Goal: Task Accomplishment & Management: Manage account settings

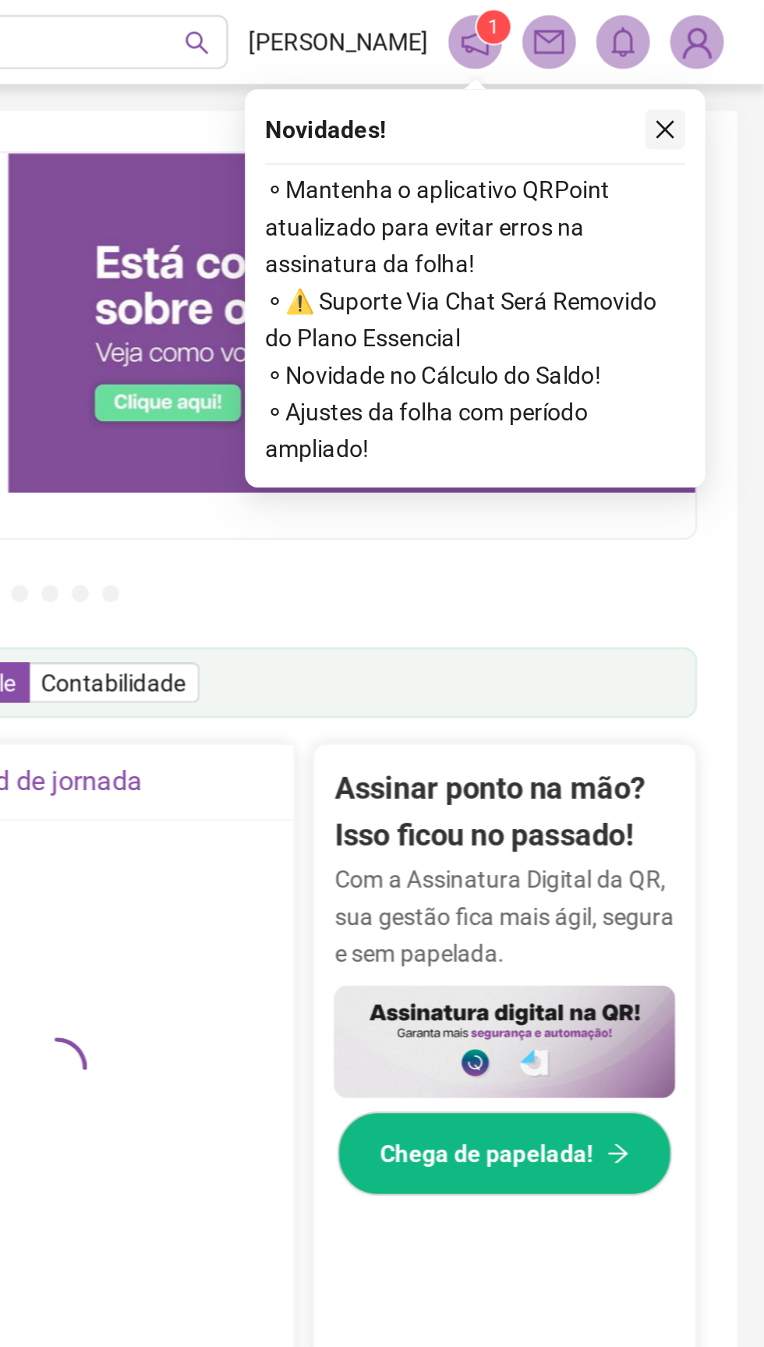
click at [718, 60] on icon "close" at bounding box center [718, 60] width 9 height 9
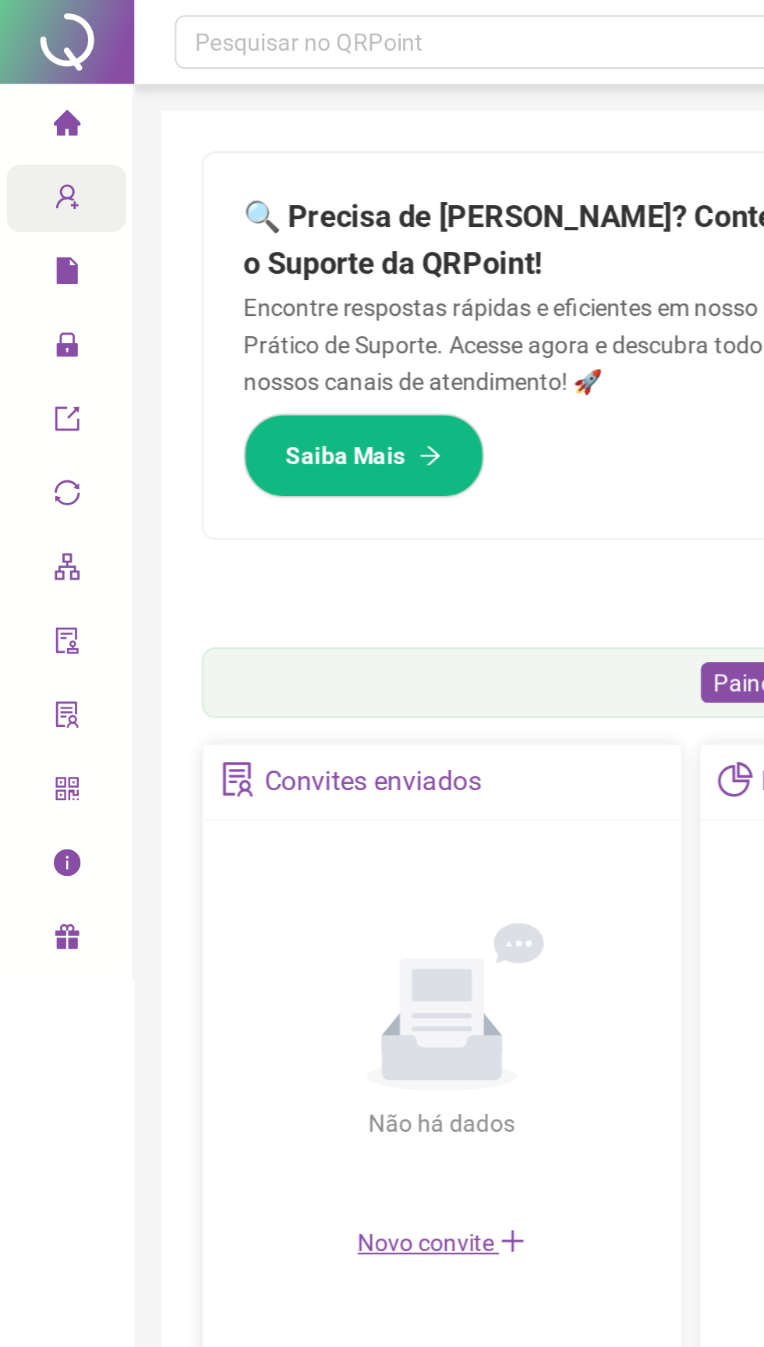
click at [41, 97] on span "Cadastros" at bounding box center [60, 92] width 71 height 12
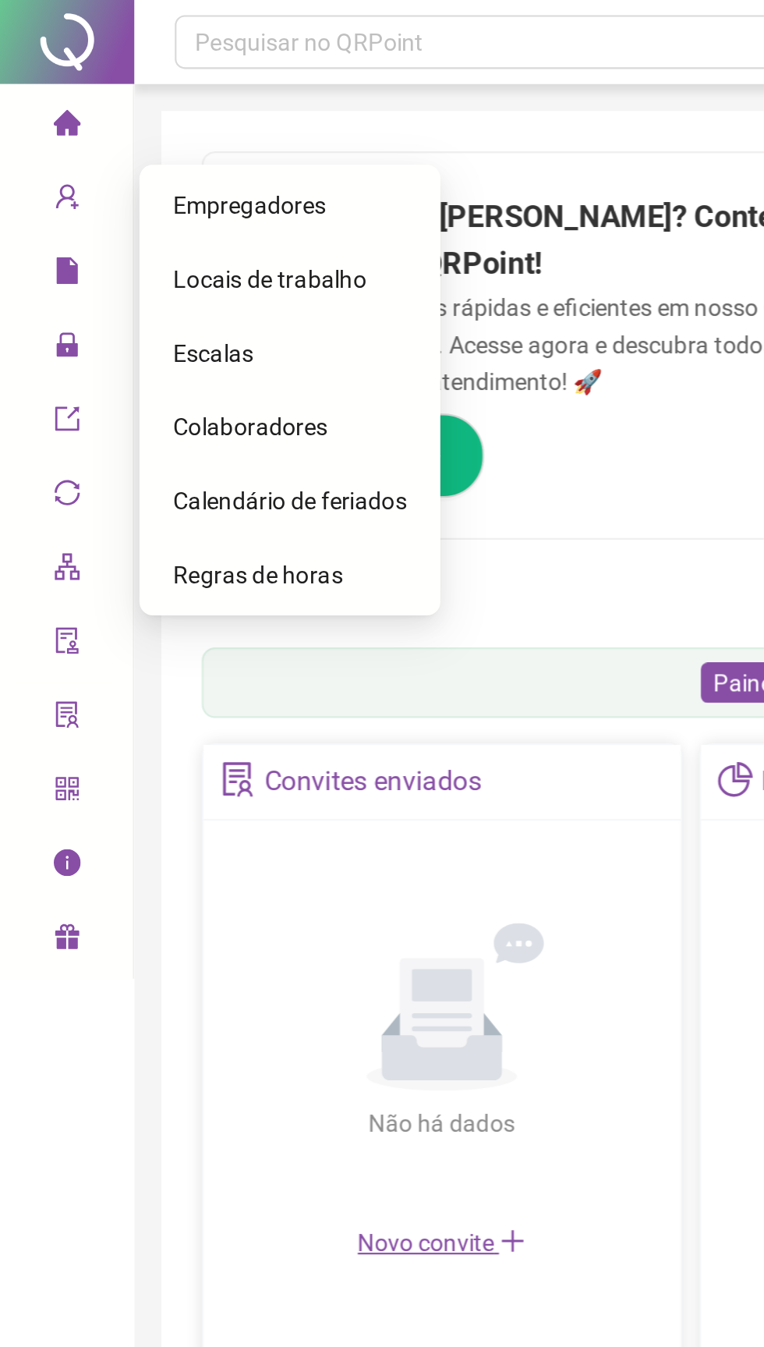
click at [136, 205] on div "Colaboradores" at bounding box center [134, 197] width 108 height 31
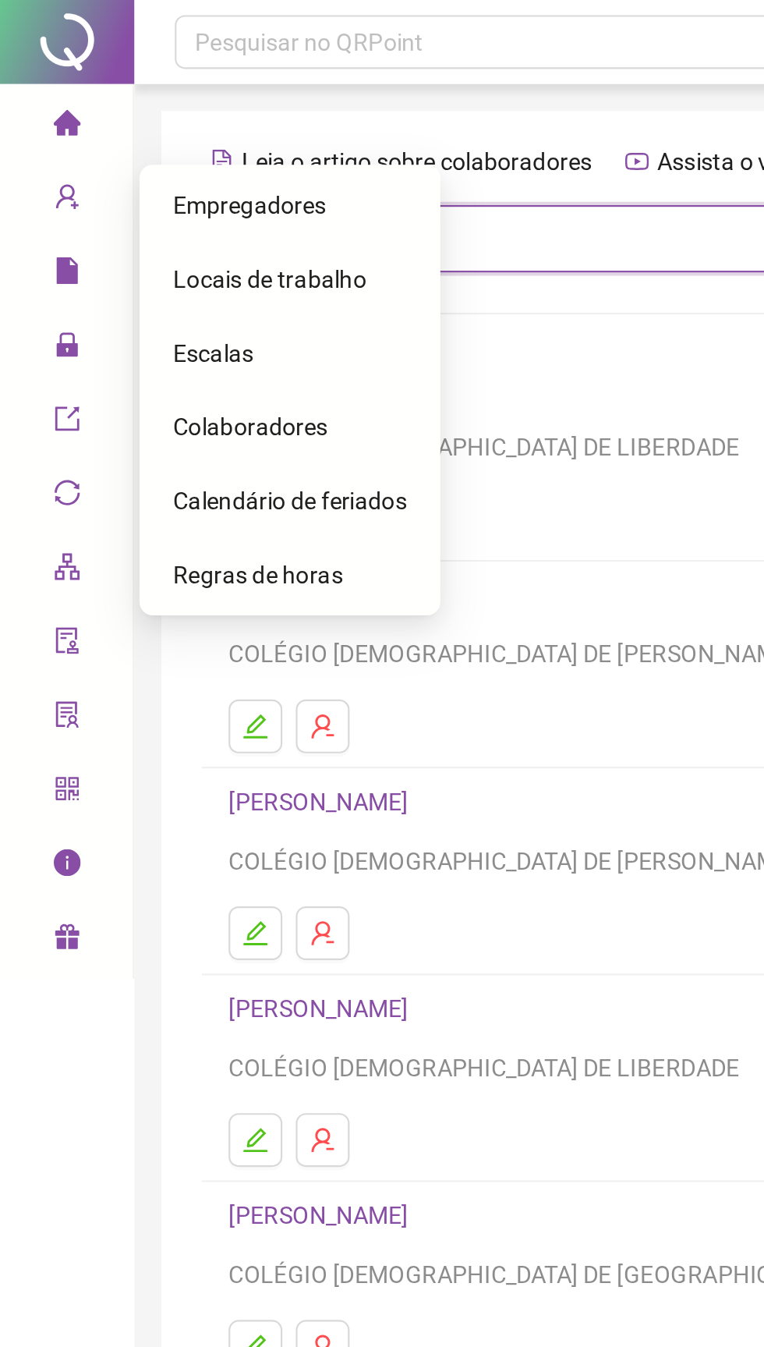
click at [259, 117] on input "text" at bounding box center [424, 110] width 481 height 31
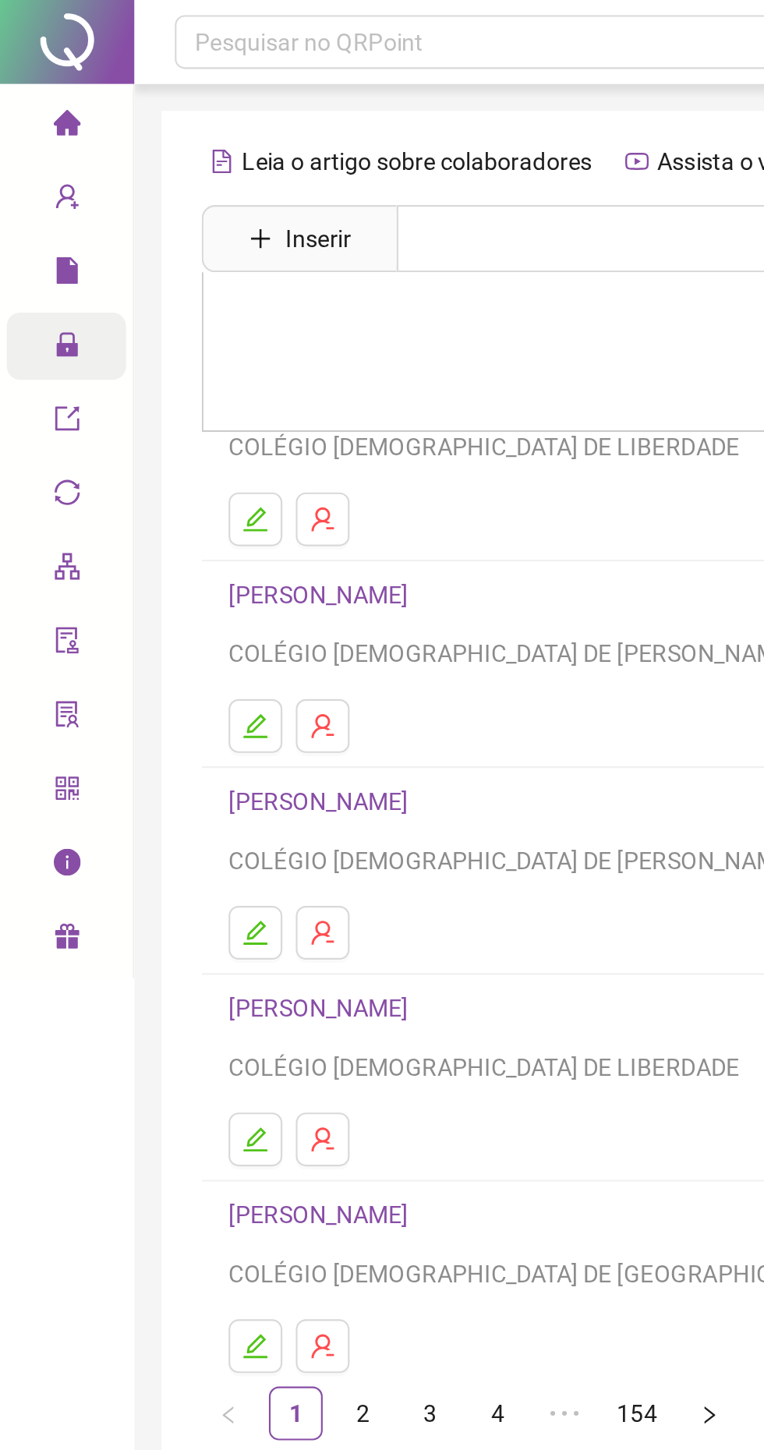
click at [38, 165] on span "Administração" at bounding box center [70, 160] width 91 height 12
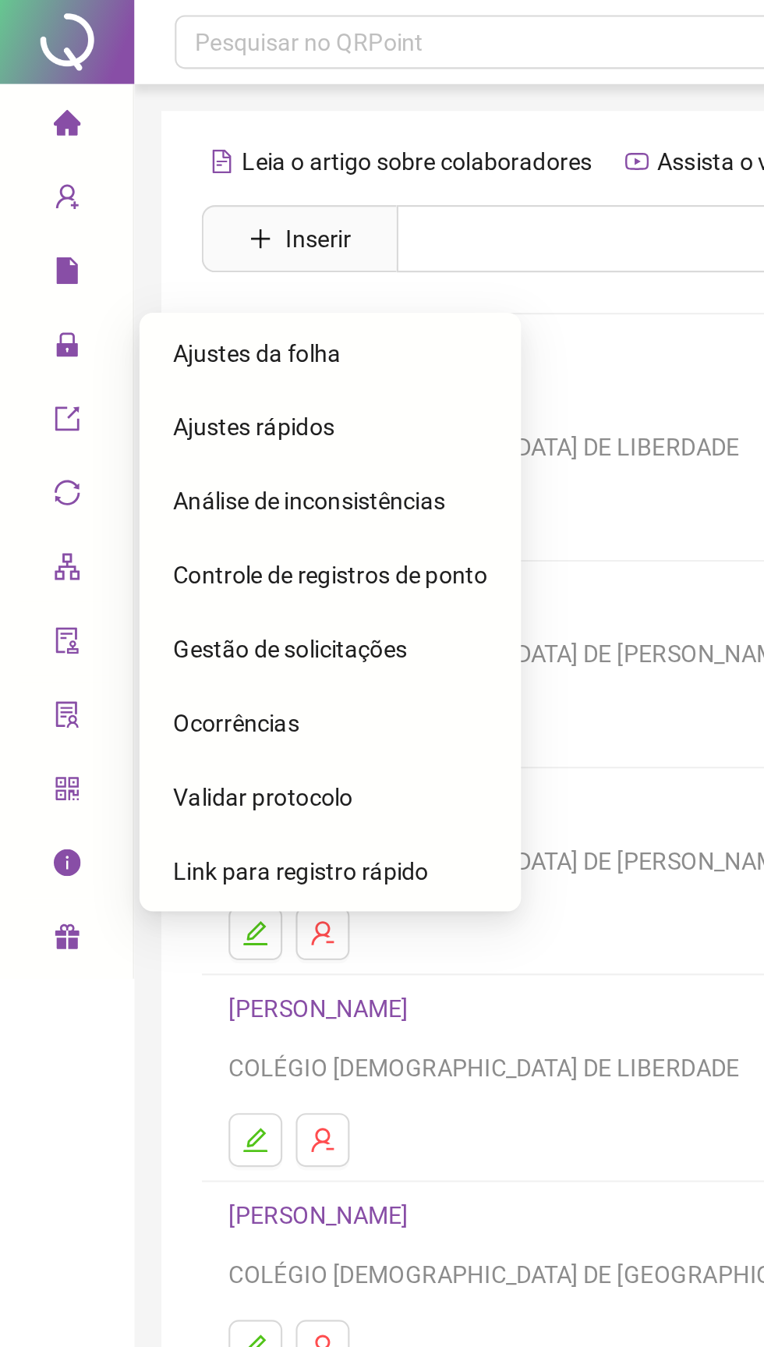
click at [144, 165] on span "Ajustes da folha" at bounding box center [119, 164] width 78 height 12
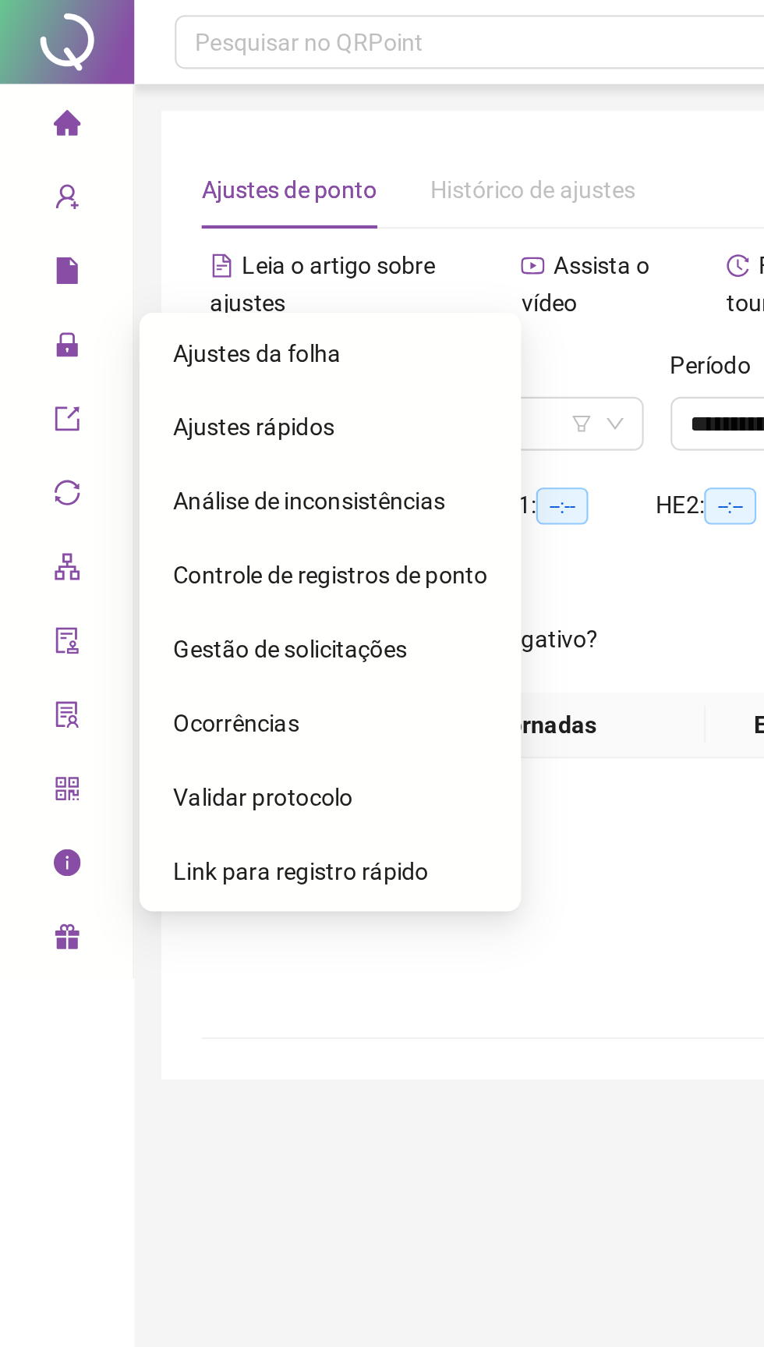
click at [153, 165] on span "Ajustes da folha" at bounding box center [119, 164] width 78 height 12
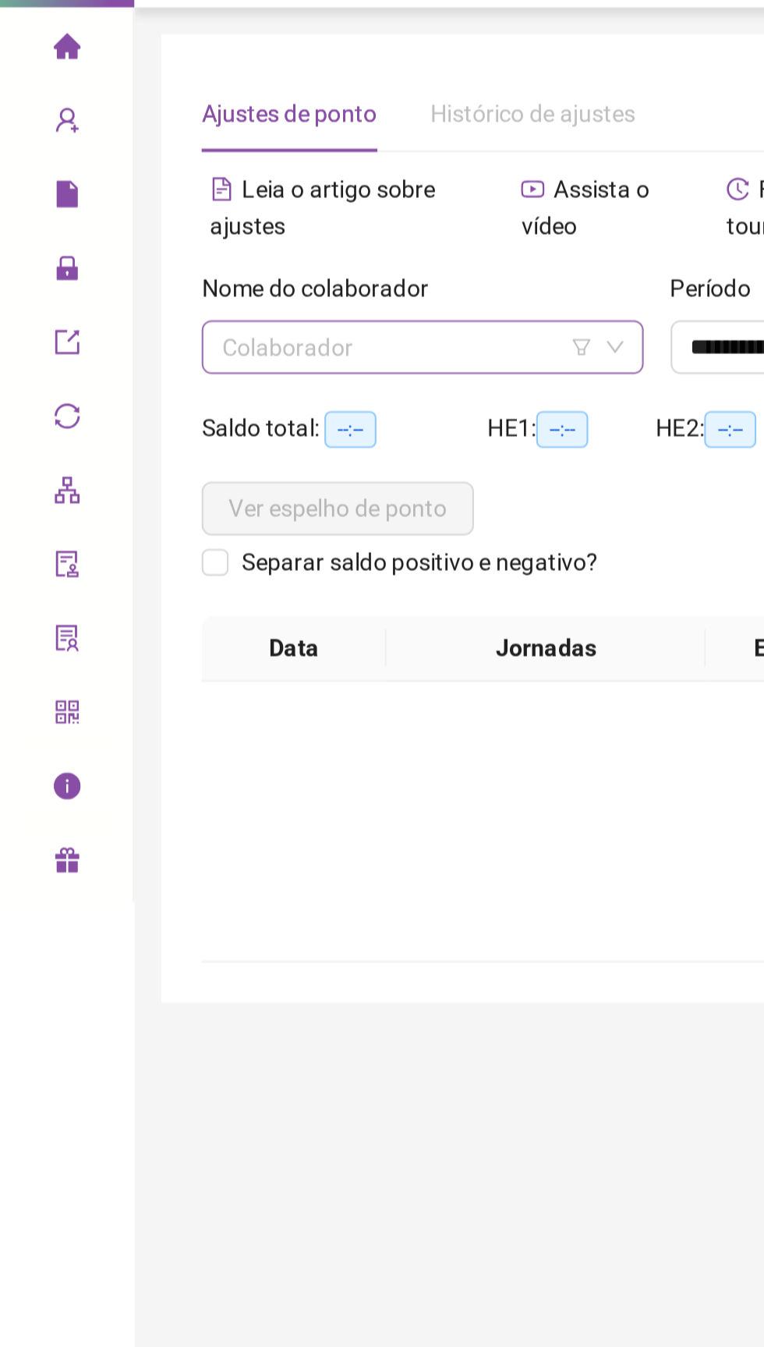
click at [118, 193] on input "search" at bounding box center [189, 196] width 172 height 23
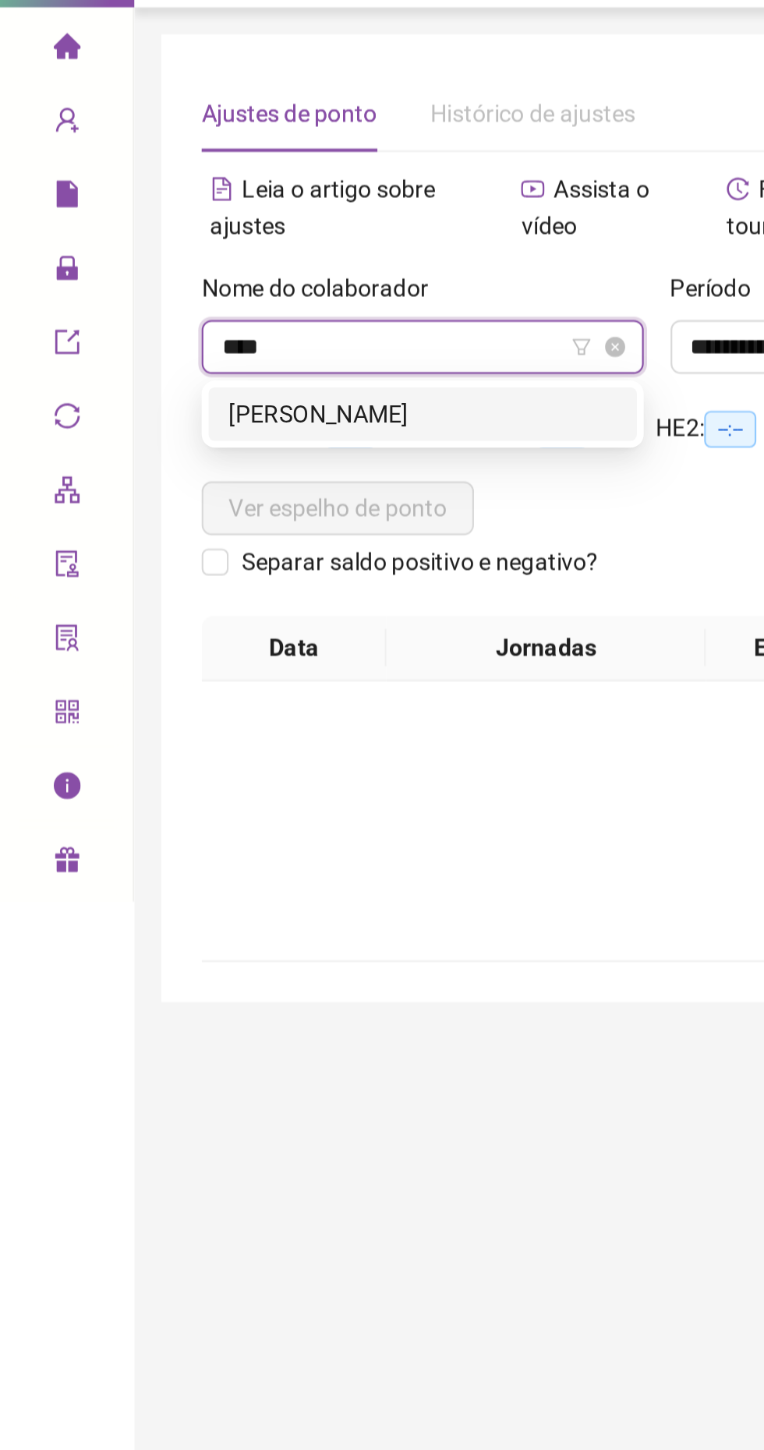
type input "*****"
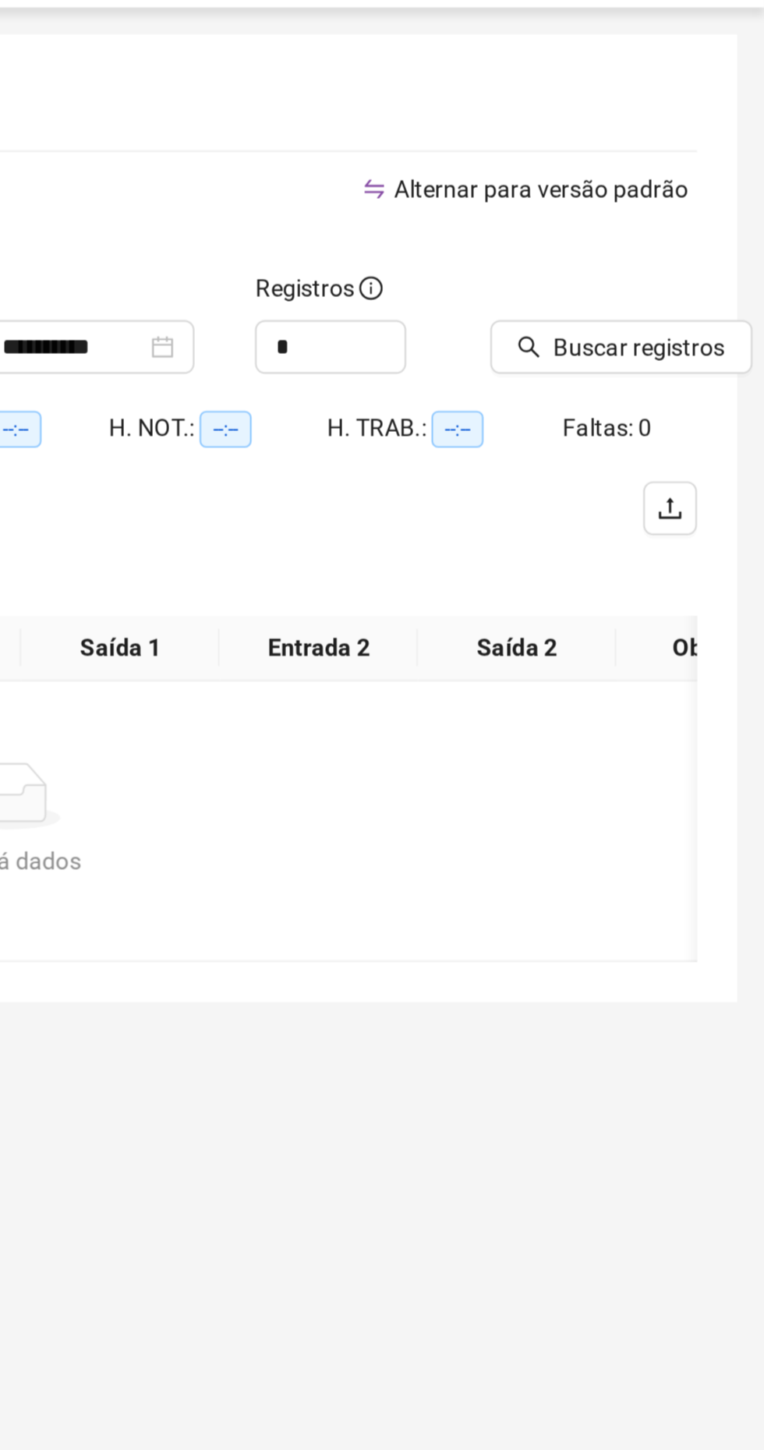
click at [681, 218] on div "Buscar registros" at bounding box center [685, 191] width 108 height 61
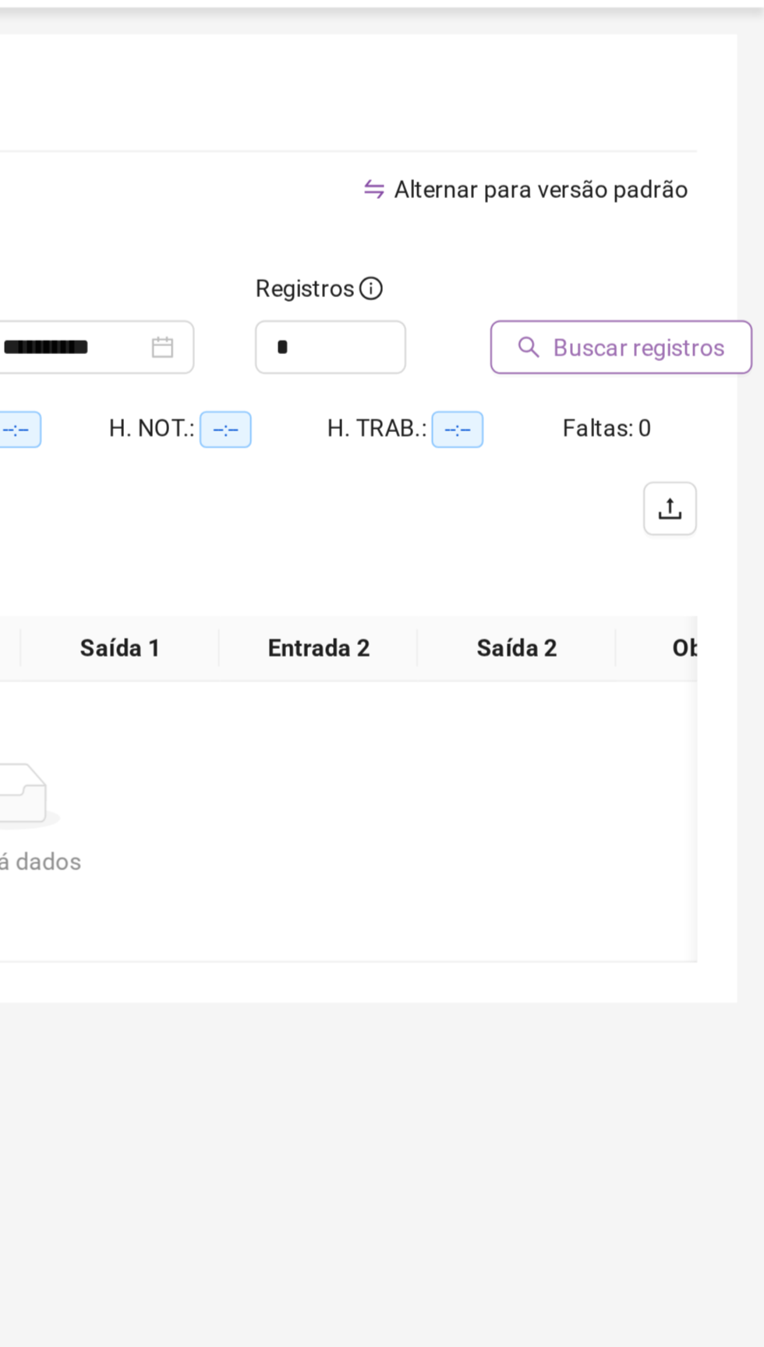
click at [678, 204] on span "Buscar registros" at bounding box center [707, 196] width 80 height 17
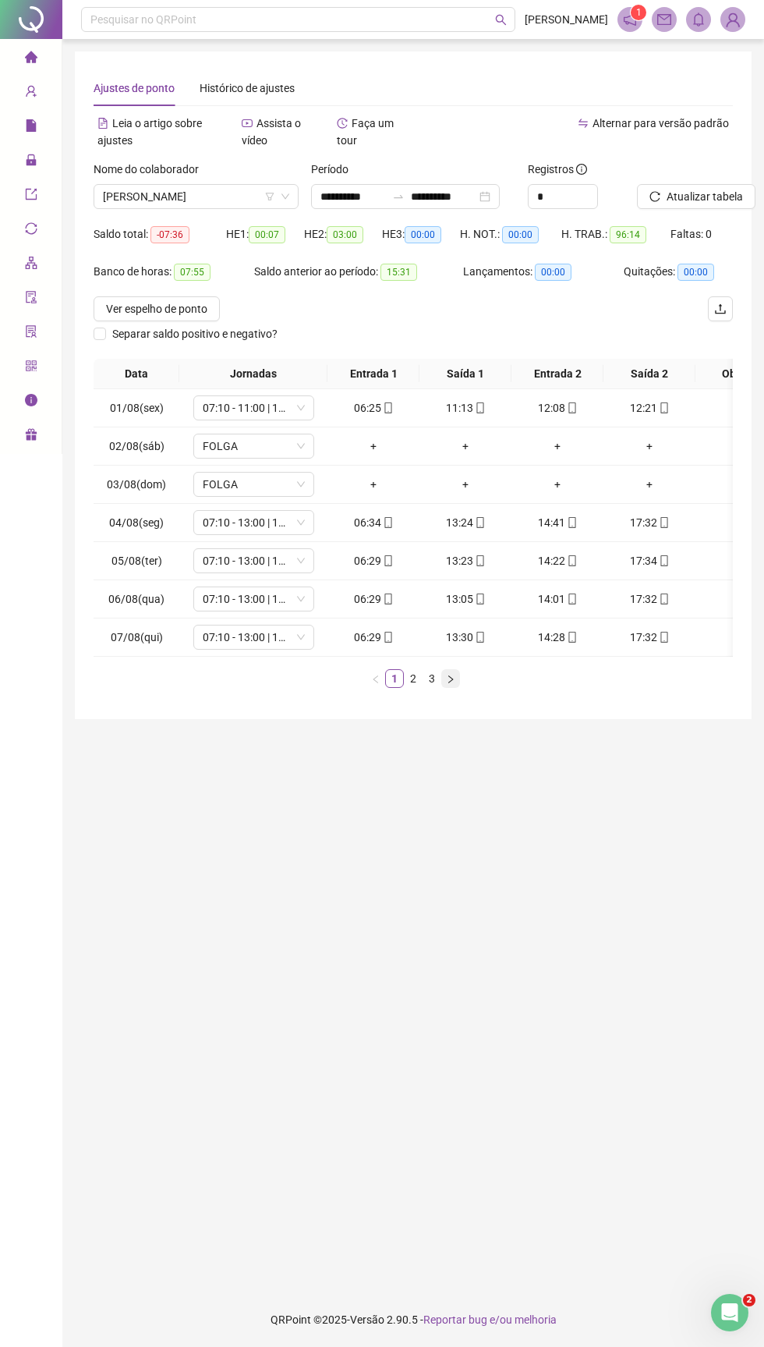
click at [445, 680] on button "button" at bounding box center [450, 678] width 19 height 19
click at [431, 685] on link "3" at bounding box center [431, 678] width 17 height 17
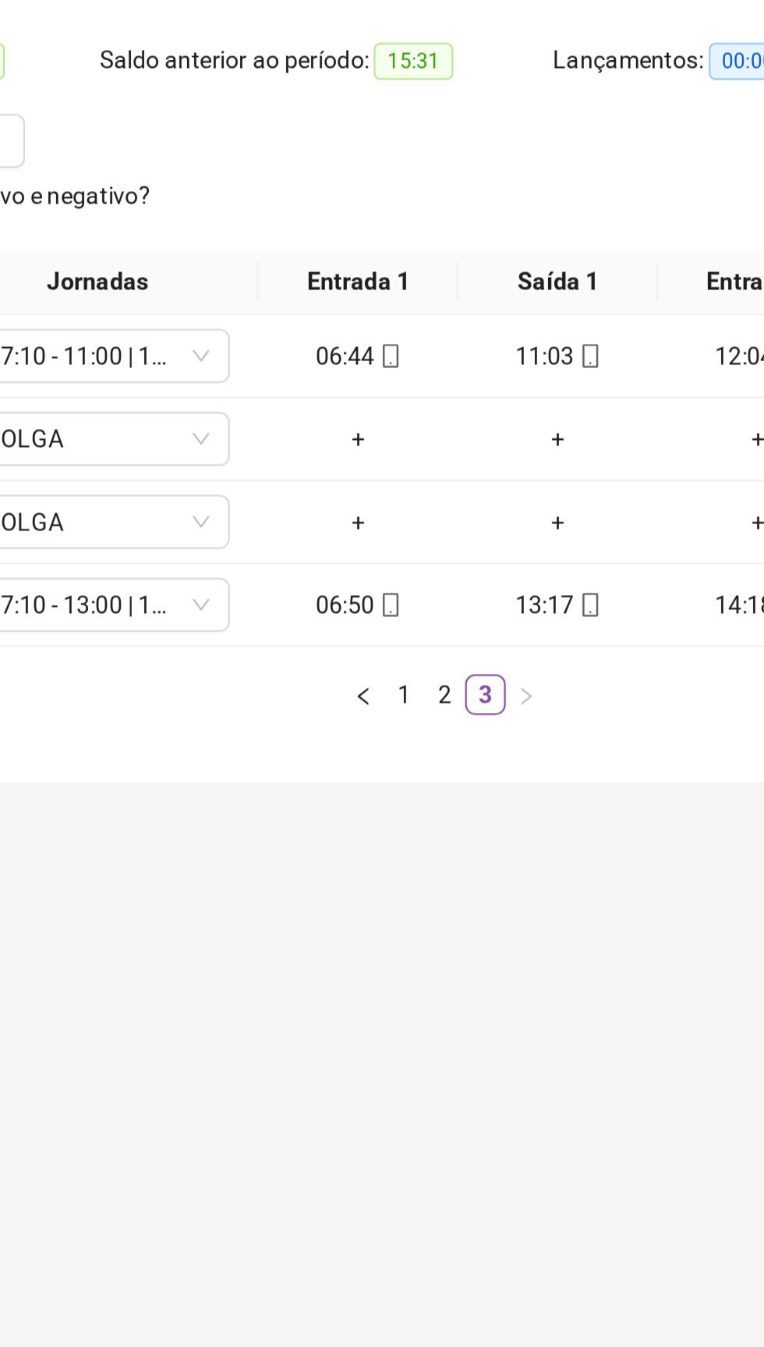
click at [388, 521] on icon "mobile" at bounding box center [388, 522] width 11 height 11
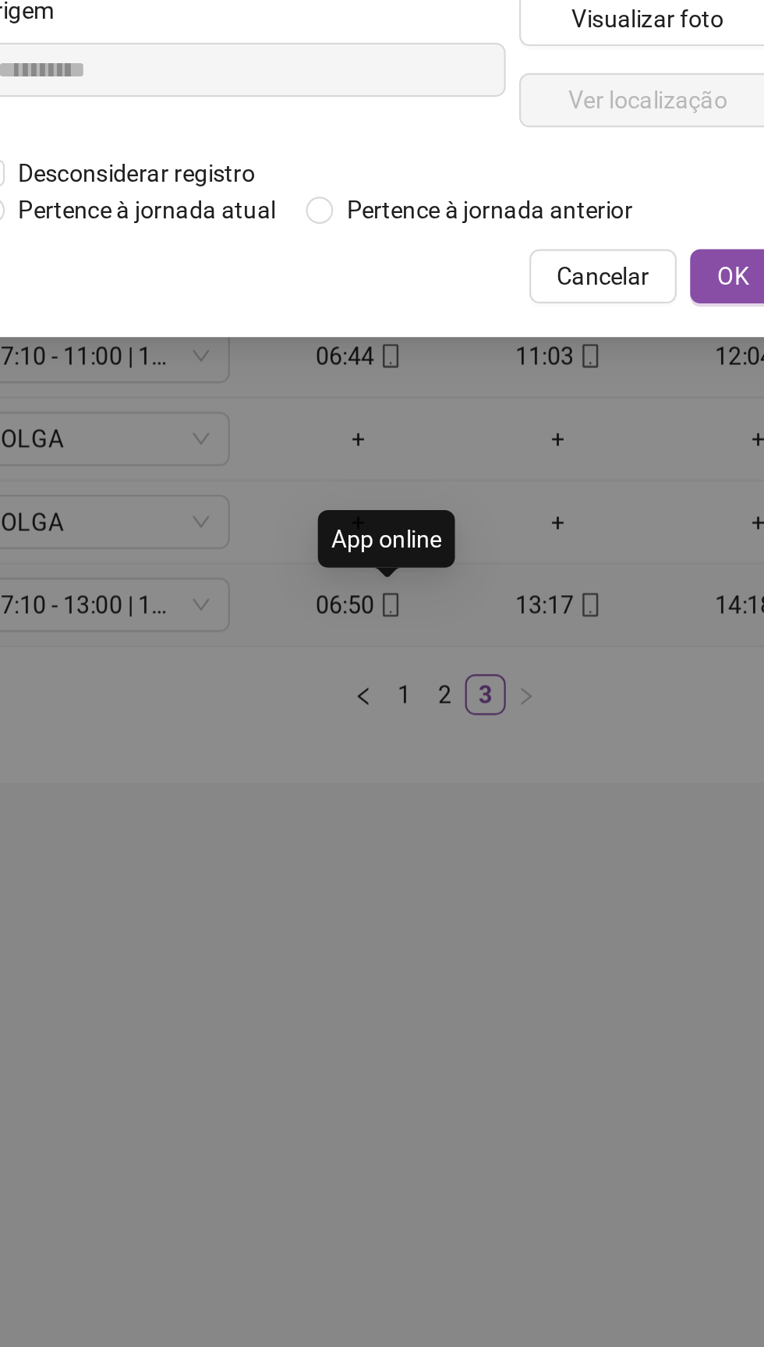
type input "**********"
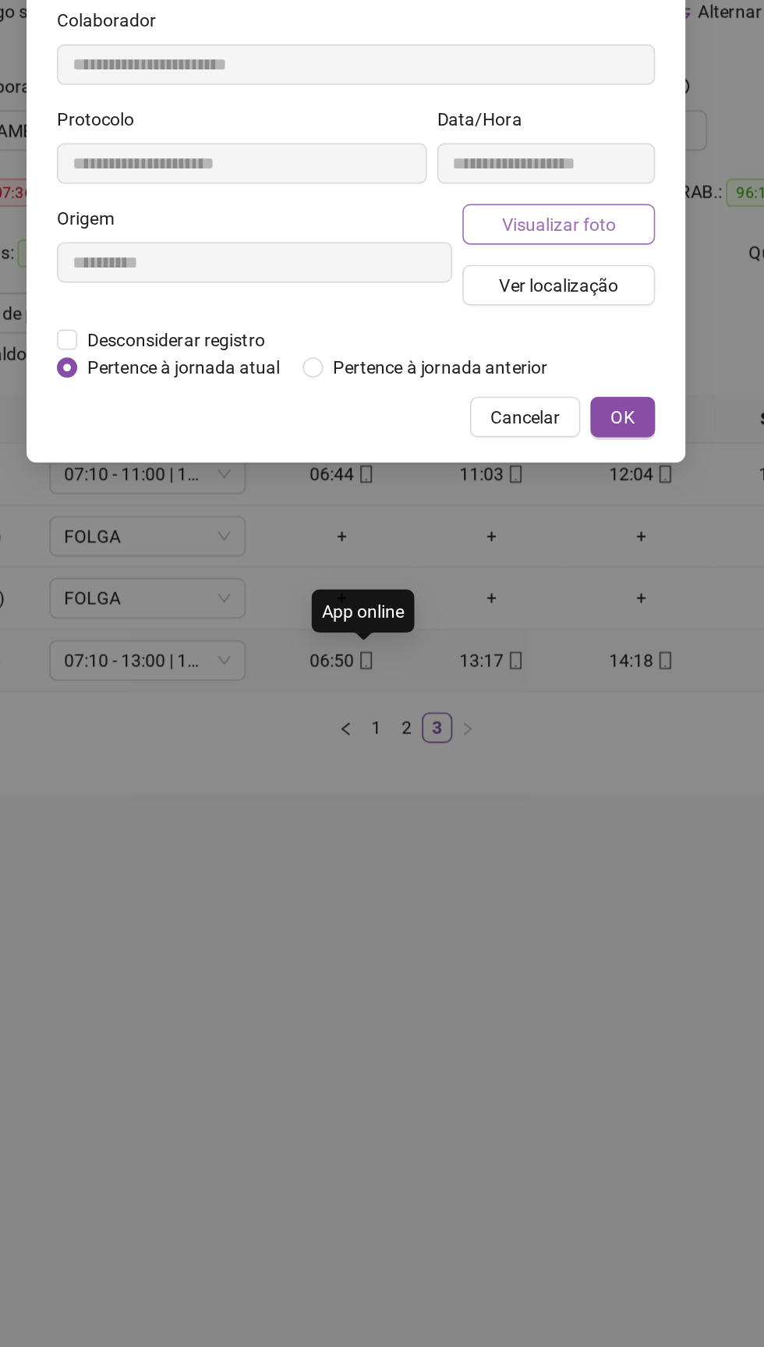
click at [517, 248] on span "Visualizar foto" at bounding box center [507, 254] width 70 height 17
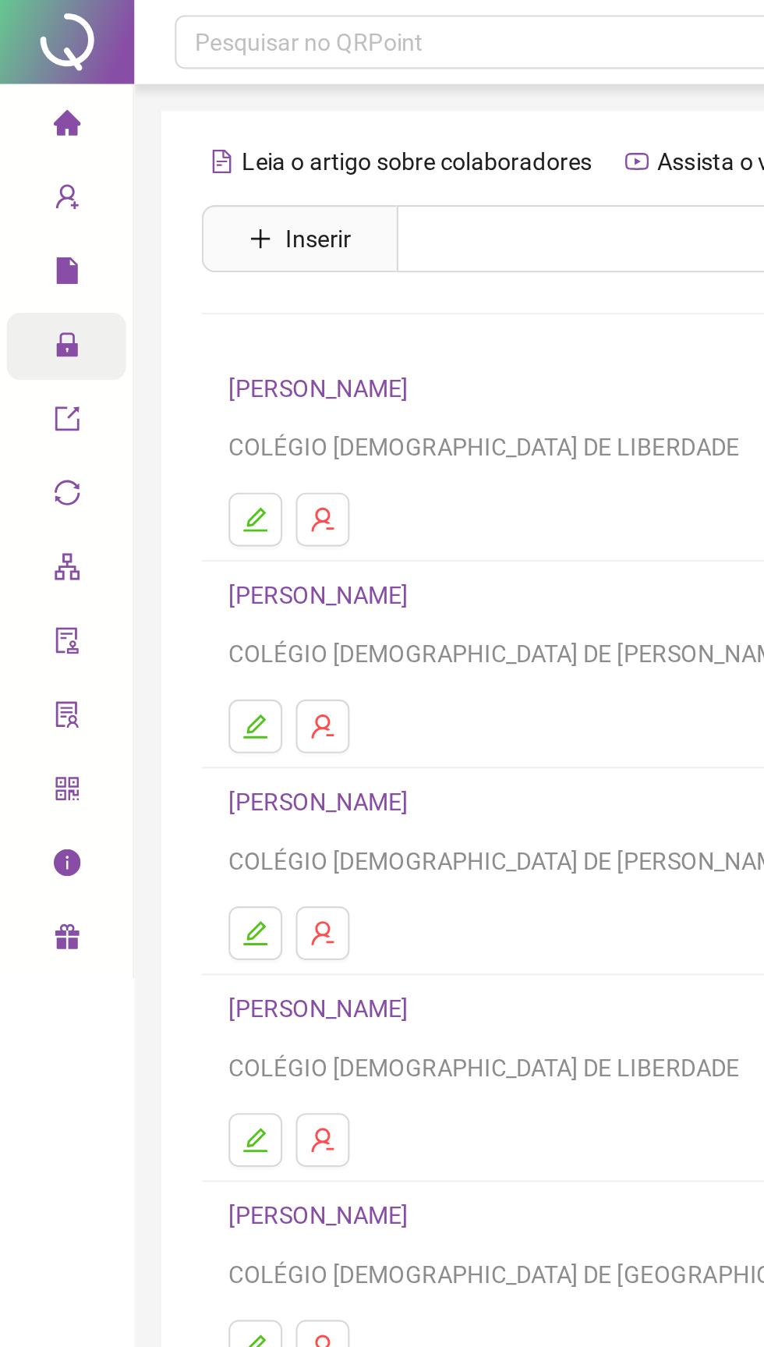
click at [24, 167] on div "Administração" at bounding box center [30, 160] width 55 height 31
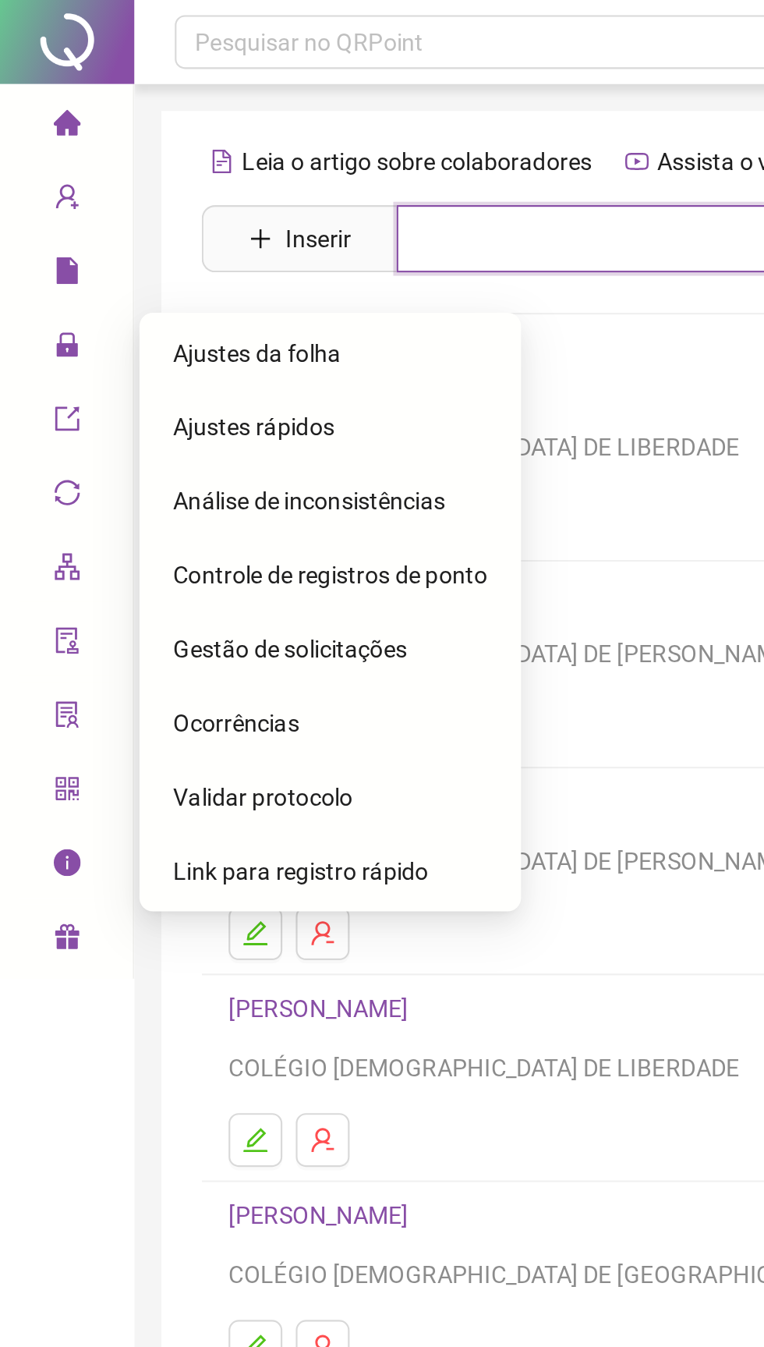
click at [211, 119] on input "text" at bounding box center [424, 110] width 481 height 31
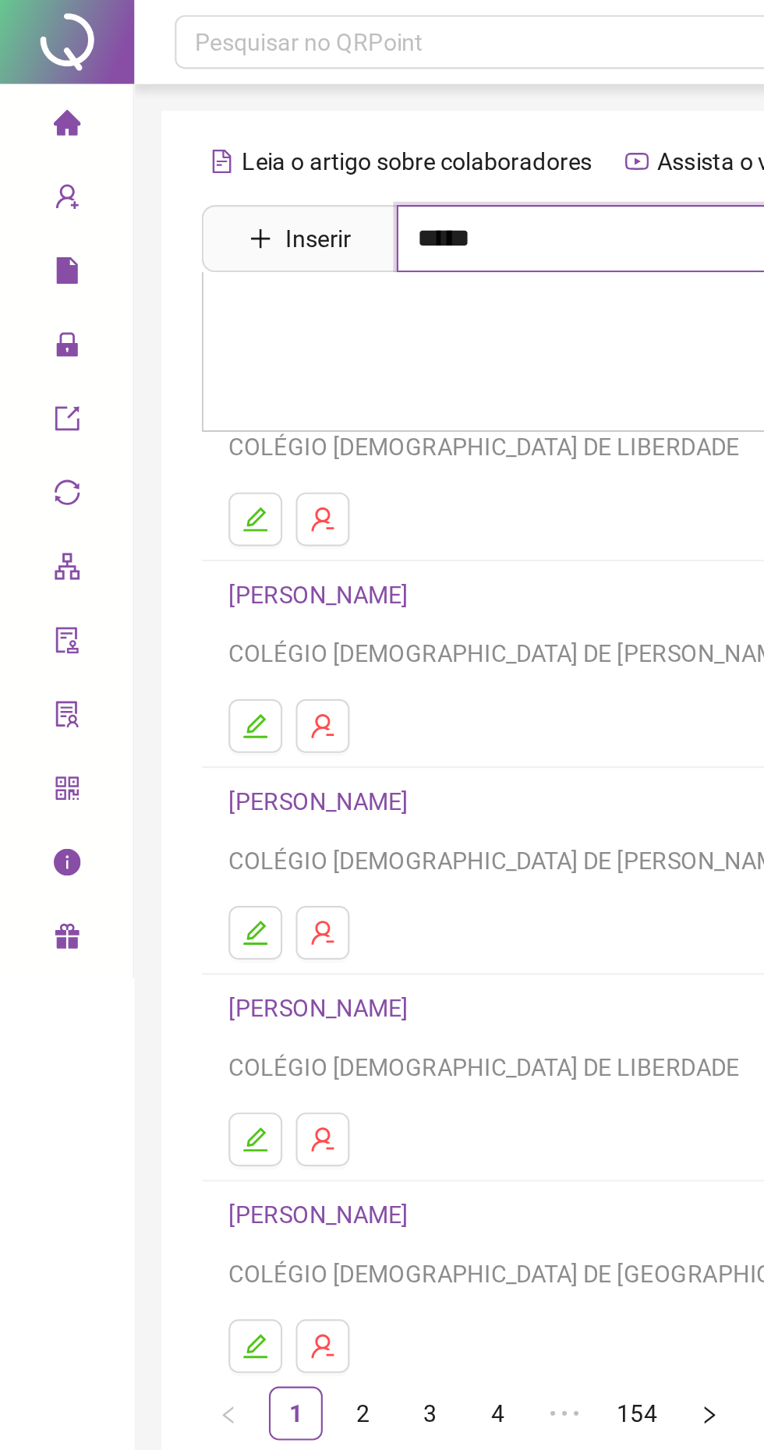
type input "*****"
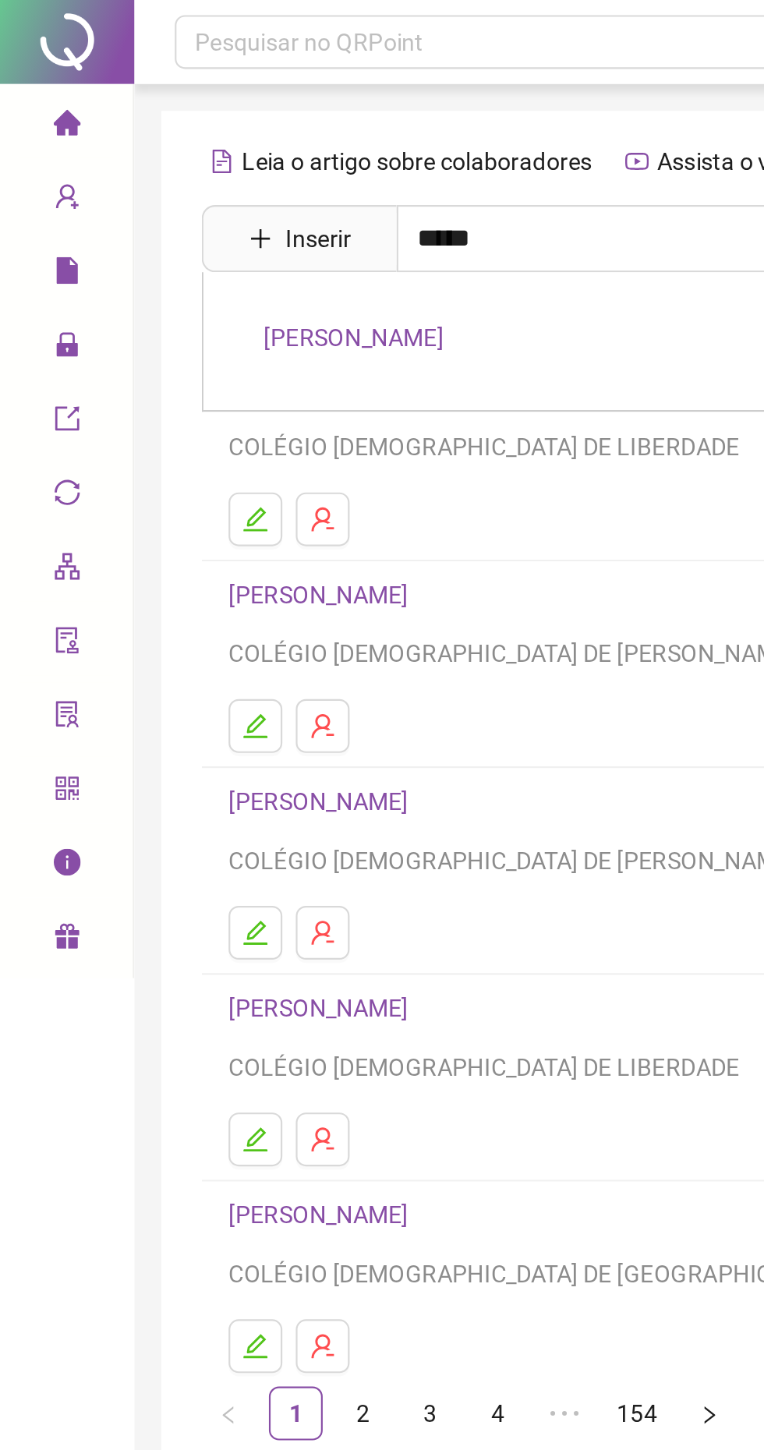
click at [168, 160] on link "[PERSON_NAME]" at bounding box center [163, 156] width 83 height 12
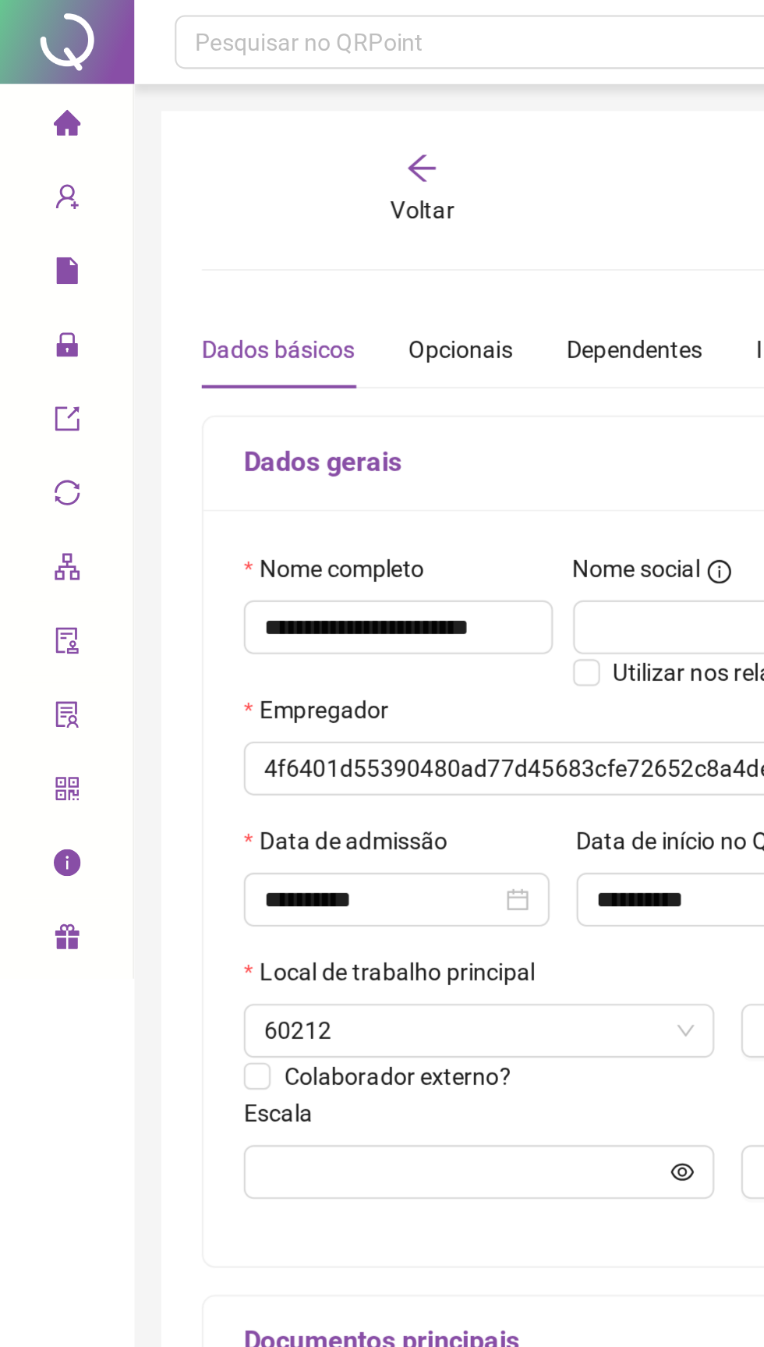
type input "**********"
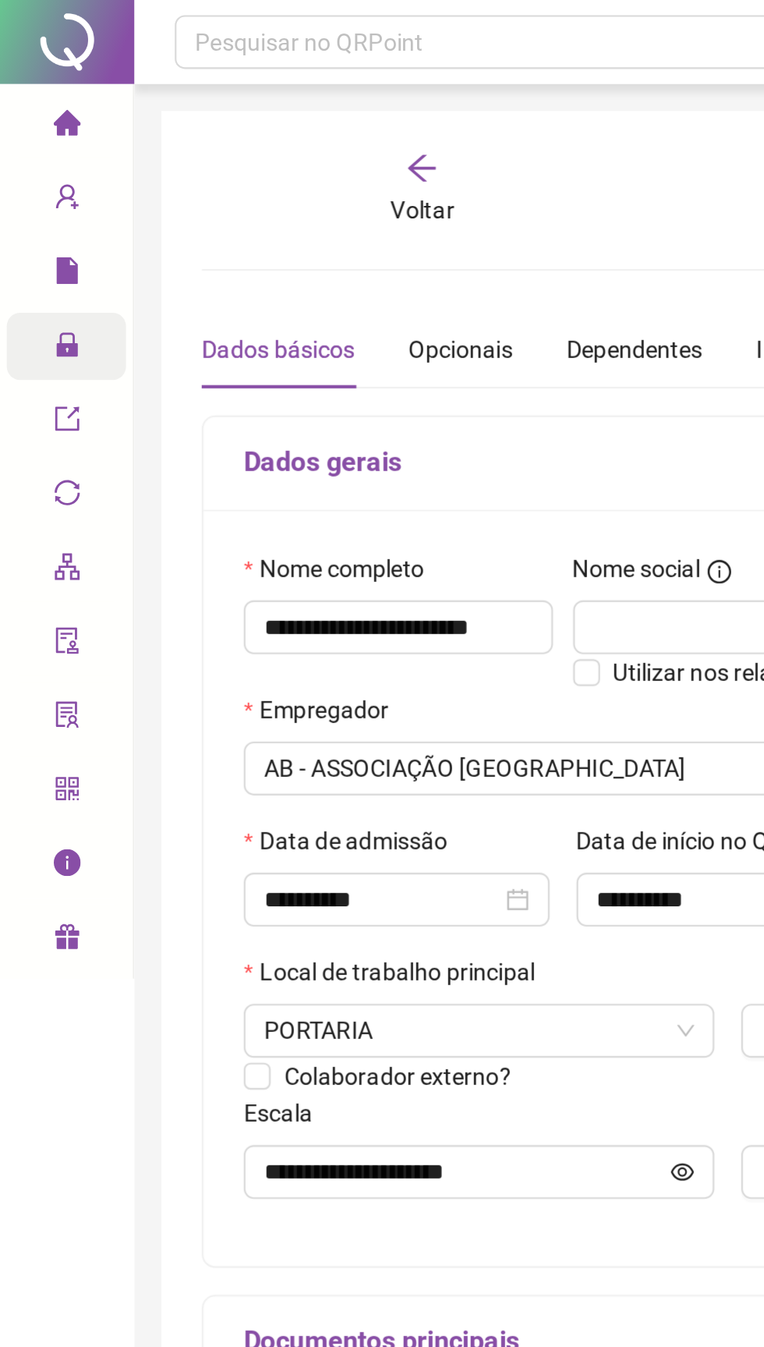
click at [22, 168] on div "Administração" at bounding box center [30, 160] width 55 height 31
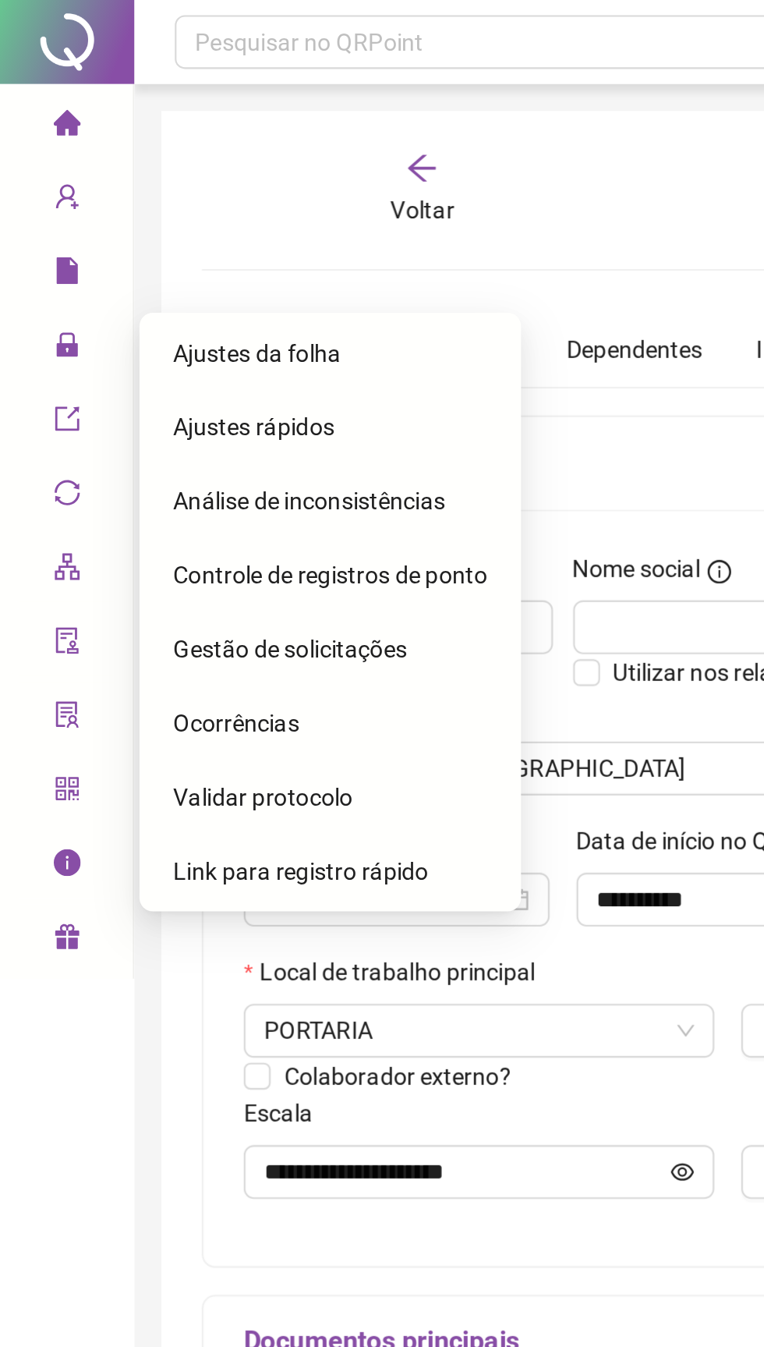
click at [108, 166] on span "Ajustes da folha" at bounding box center [119, 164] width 78 height 12
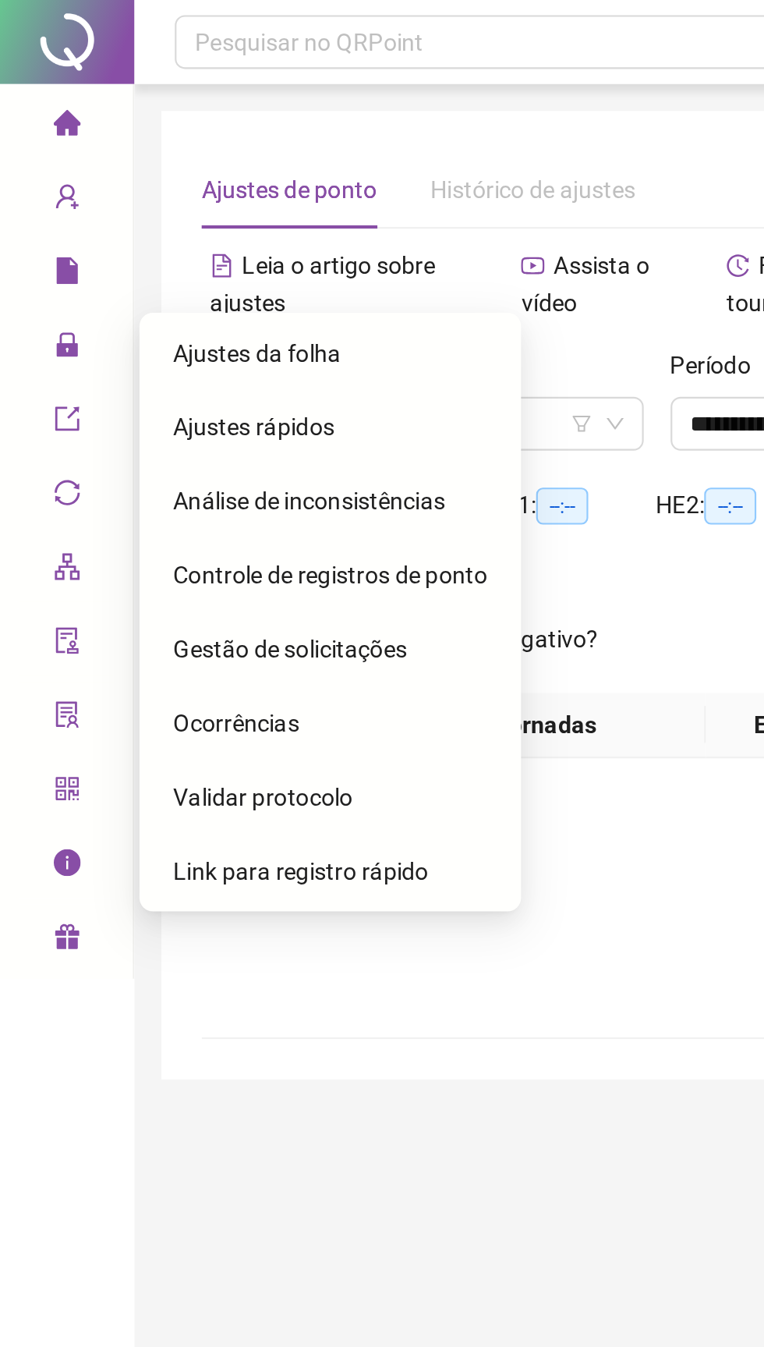
click at [98, 166] on span "Ajustes da folha" at bounding box center [119, 164] width 78 height 12
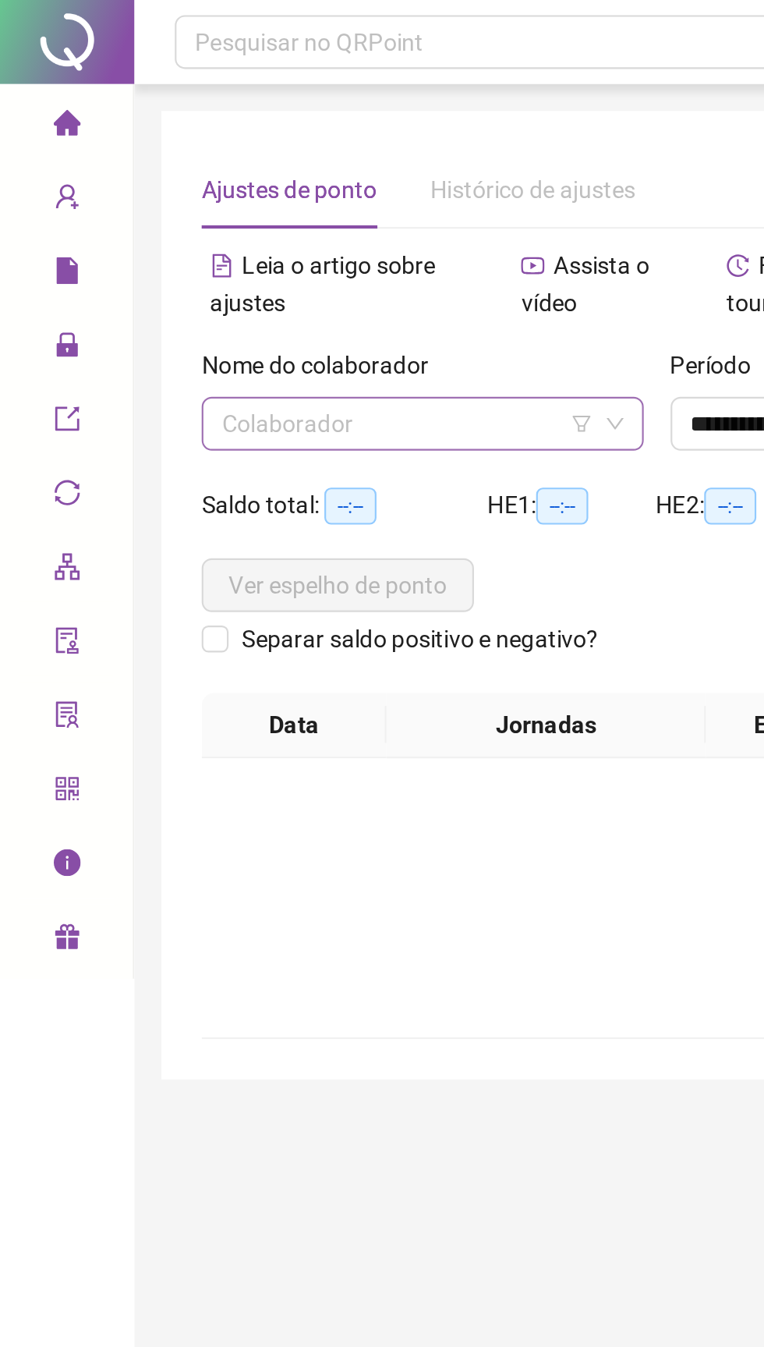
click at [125, 200] on input "search" at bounding box center [189, 196] width 172 height 23
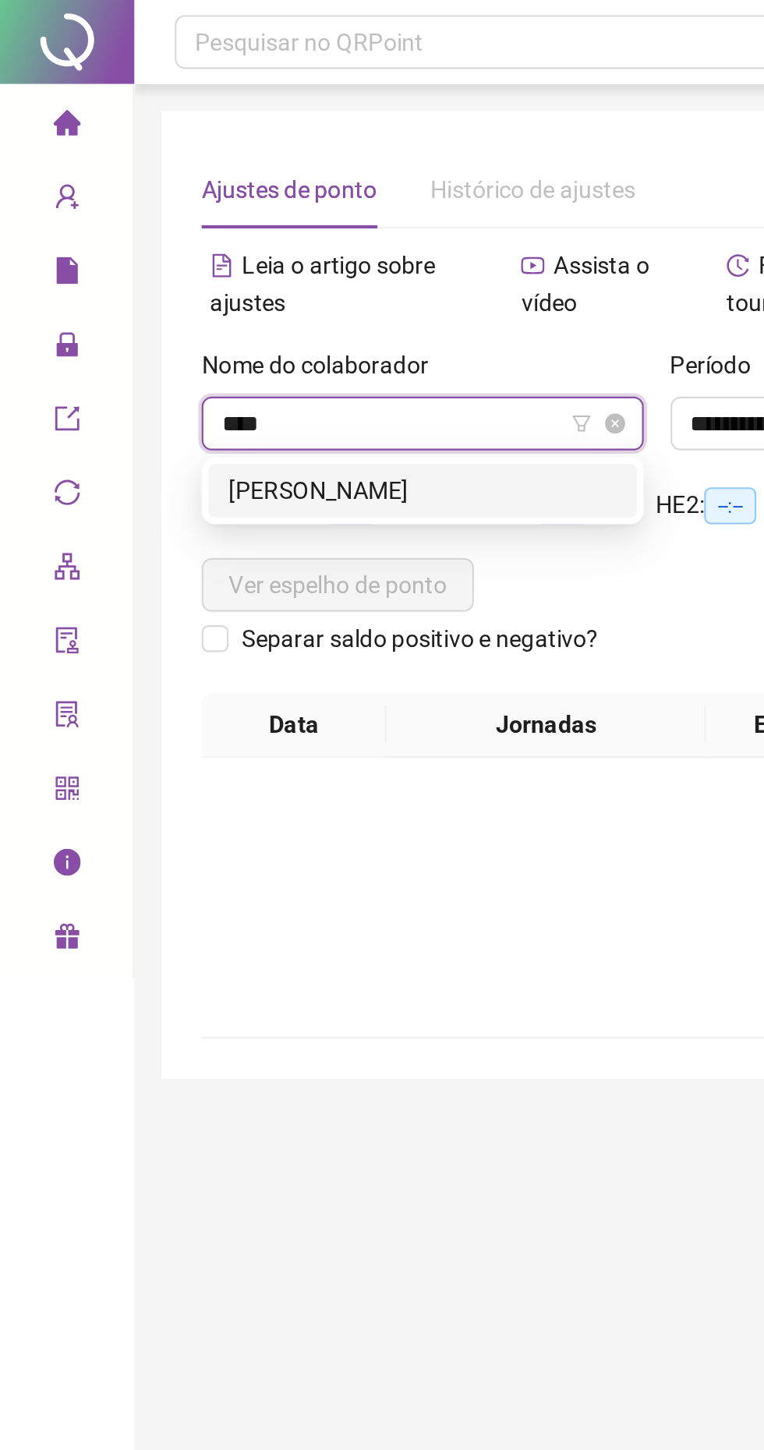
type input "*****"
click at [165, 234] on div "[PERSON_NAME]" at bounding box center [196, 227] width 180 height 17
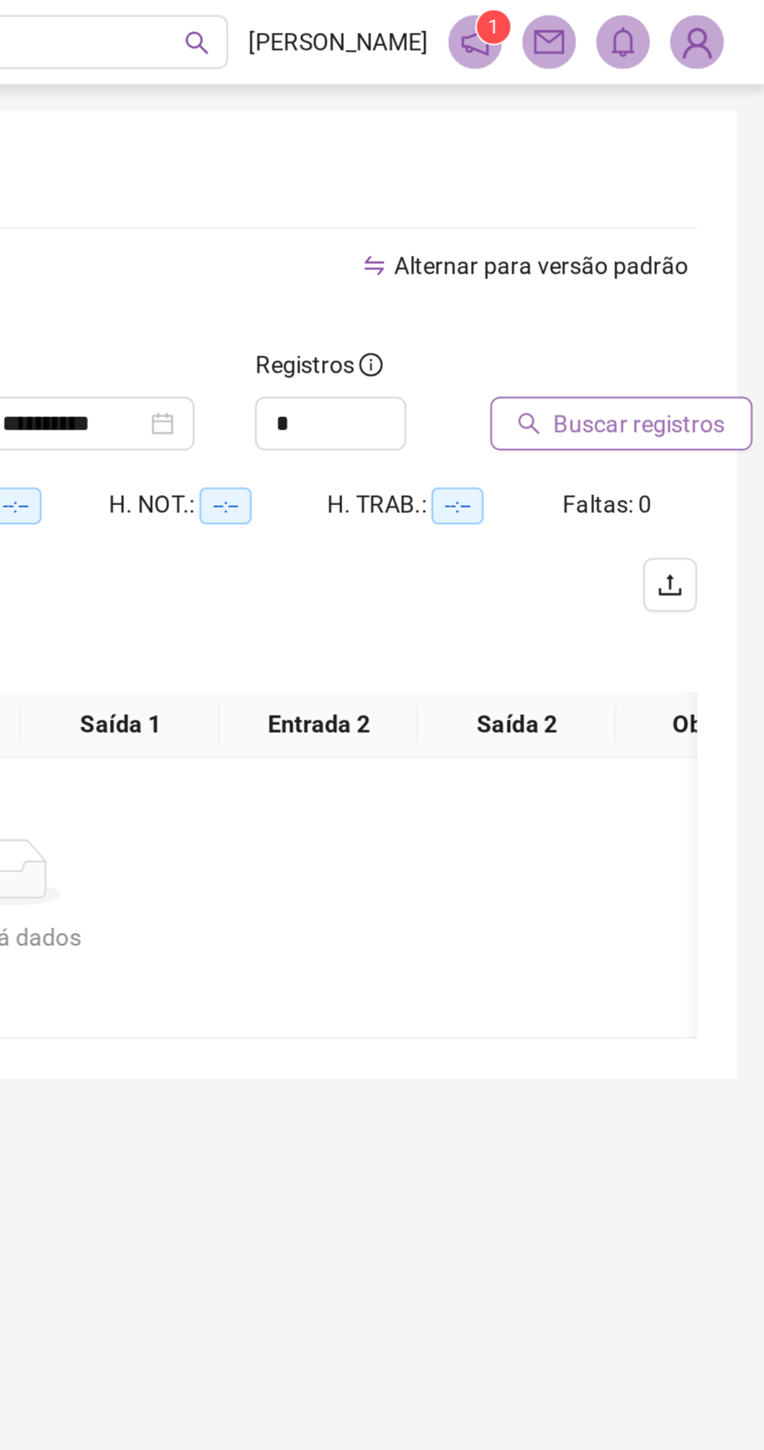
click at [690, 207] on button "Buscar registros" at bounding box center [698, 196] width 122 height 25
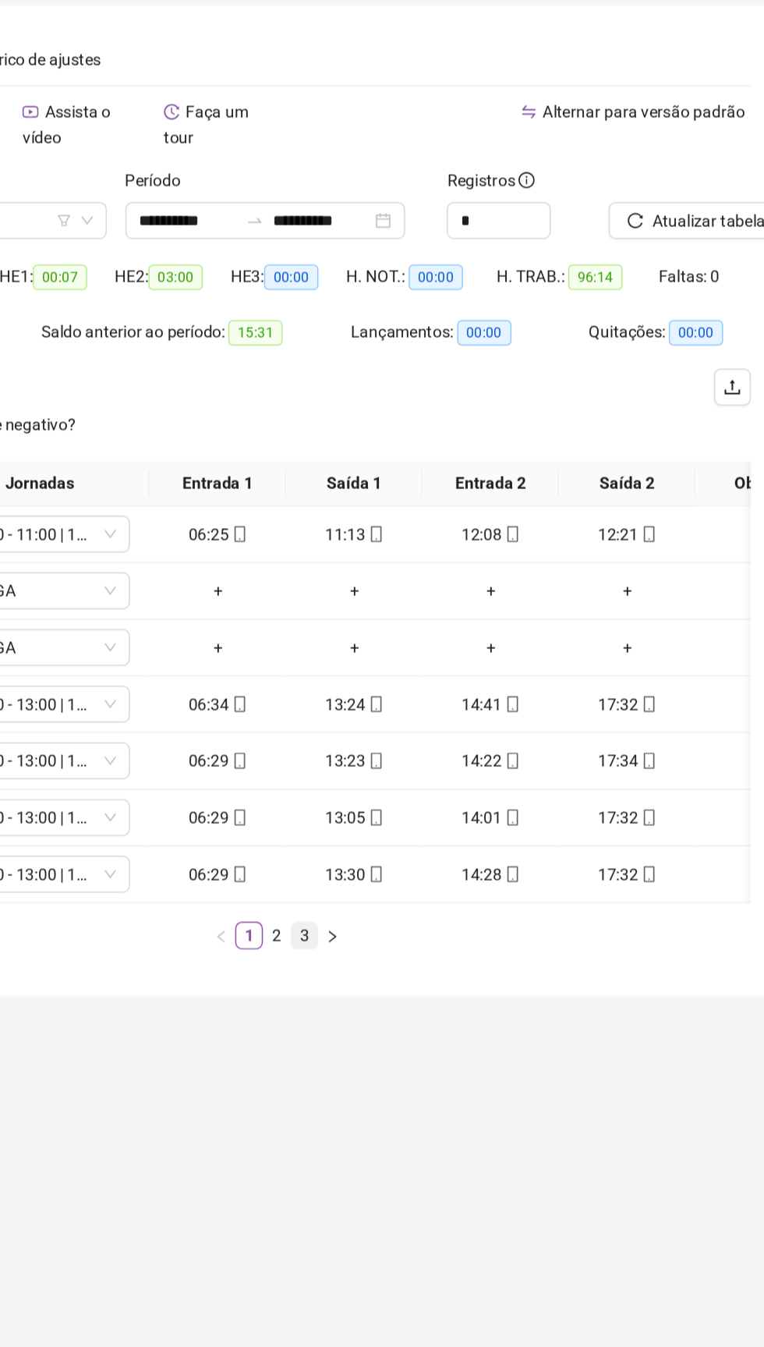
click at [434, 679] on link "3" at bounding box center [431, 678] width 17 height 17
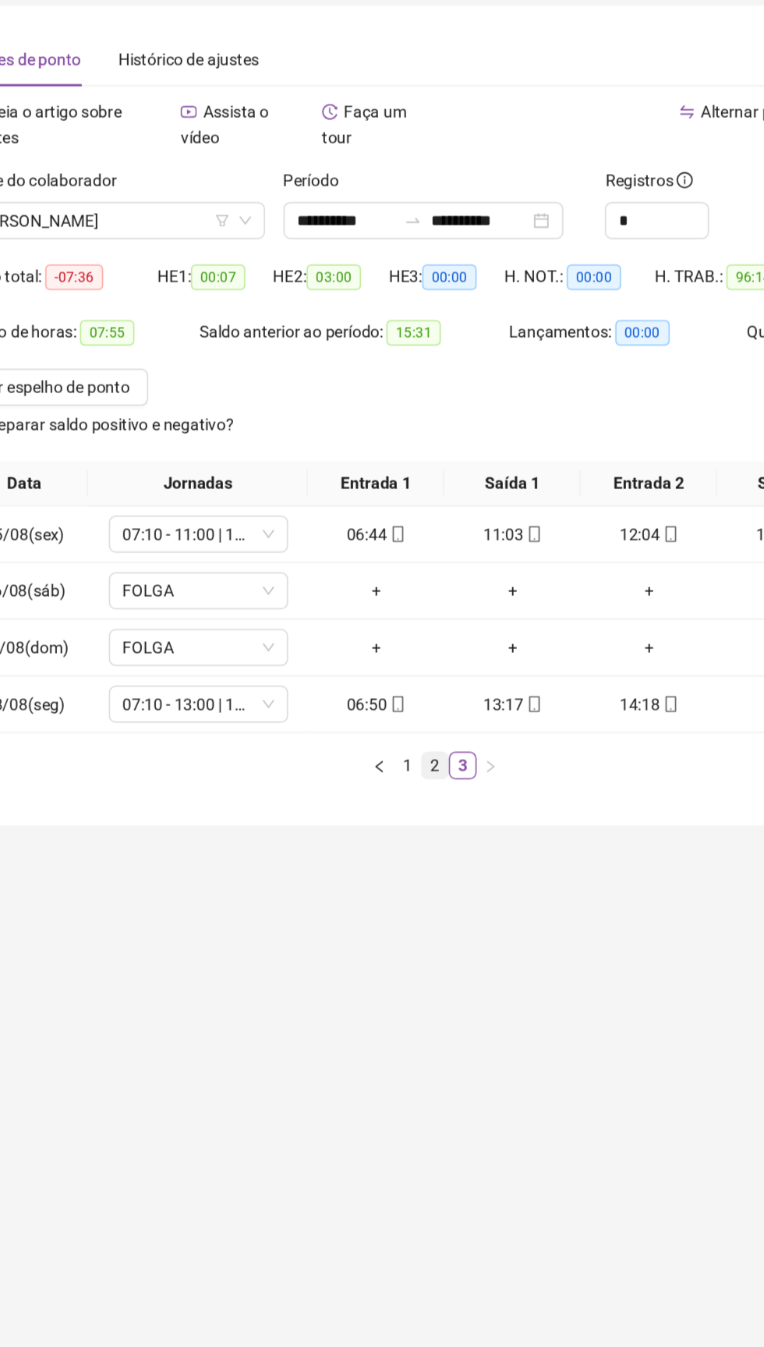
click at [413, 562] on link "2" at bounding box center [413, 563] width 17 height 17
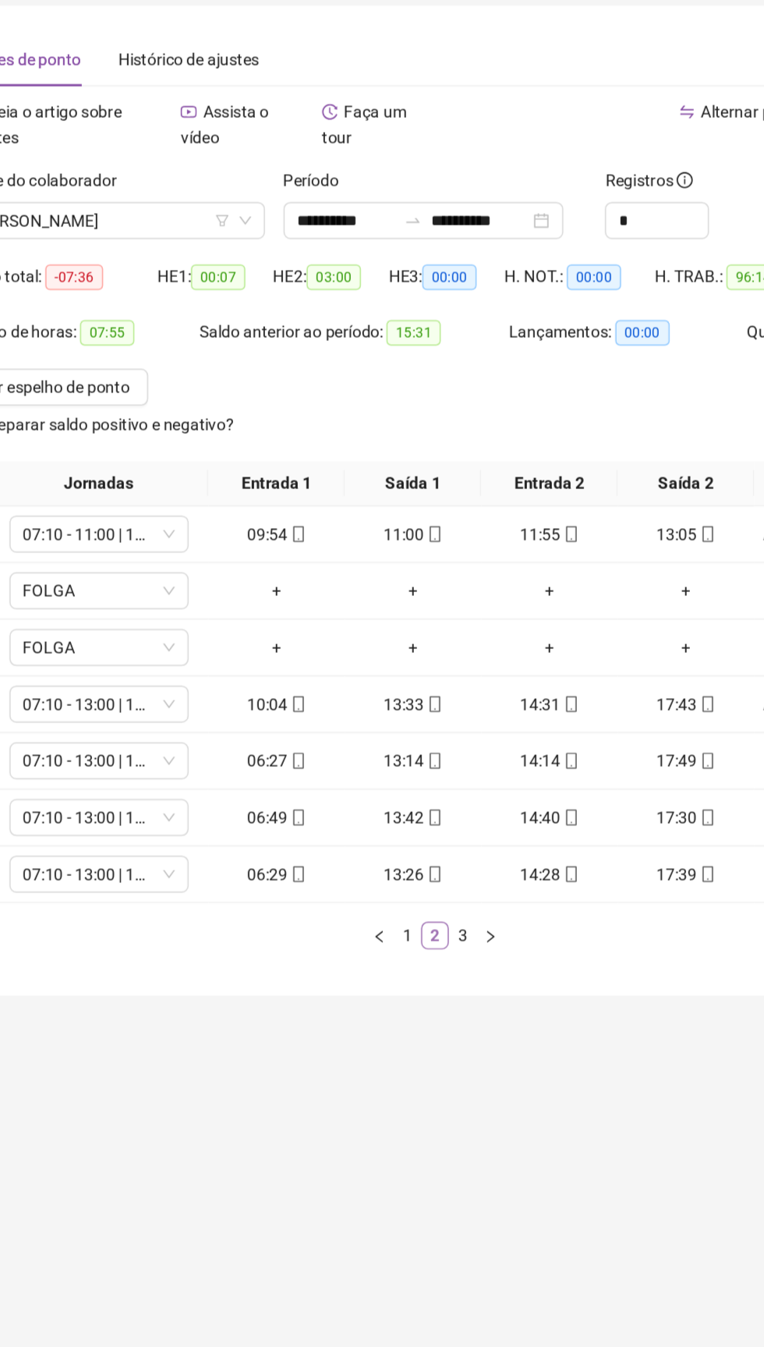
scroll to position [0, 80]
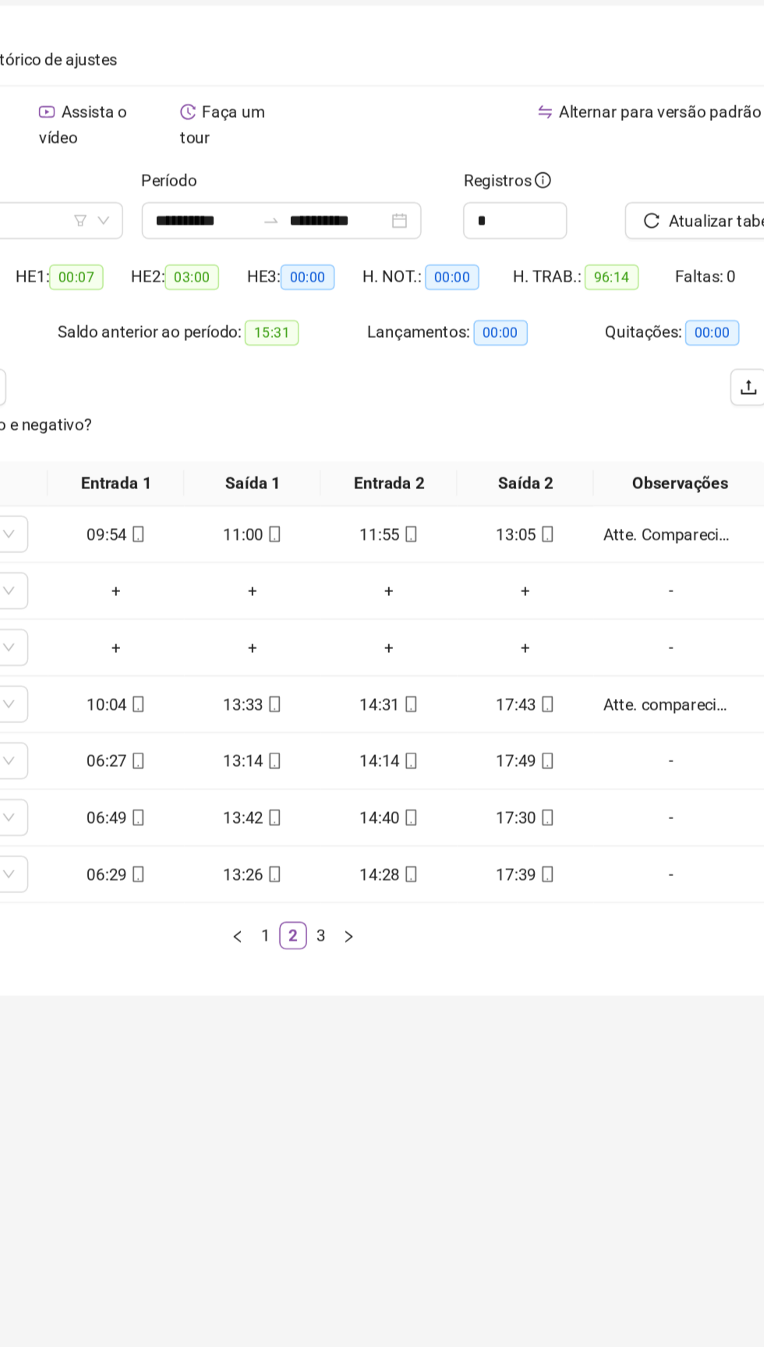
click at [581, 638] on icon "mobile" at bounding box center [584, 637] width 7 height 11
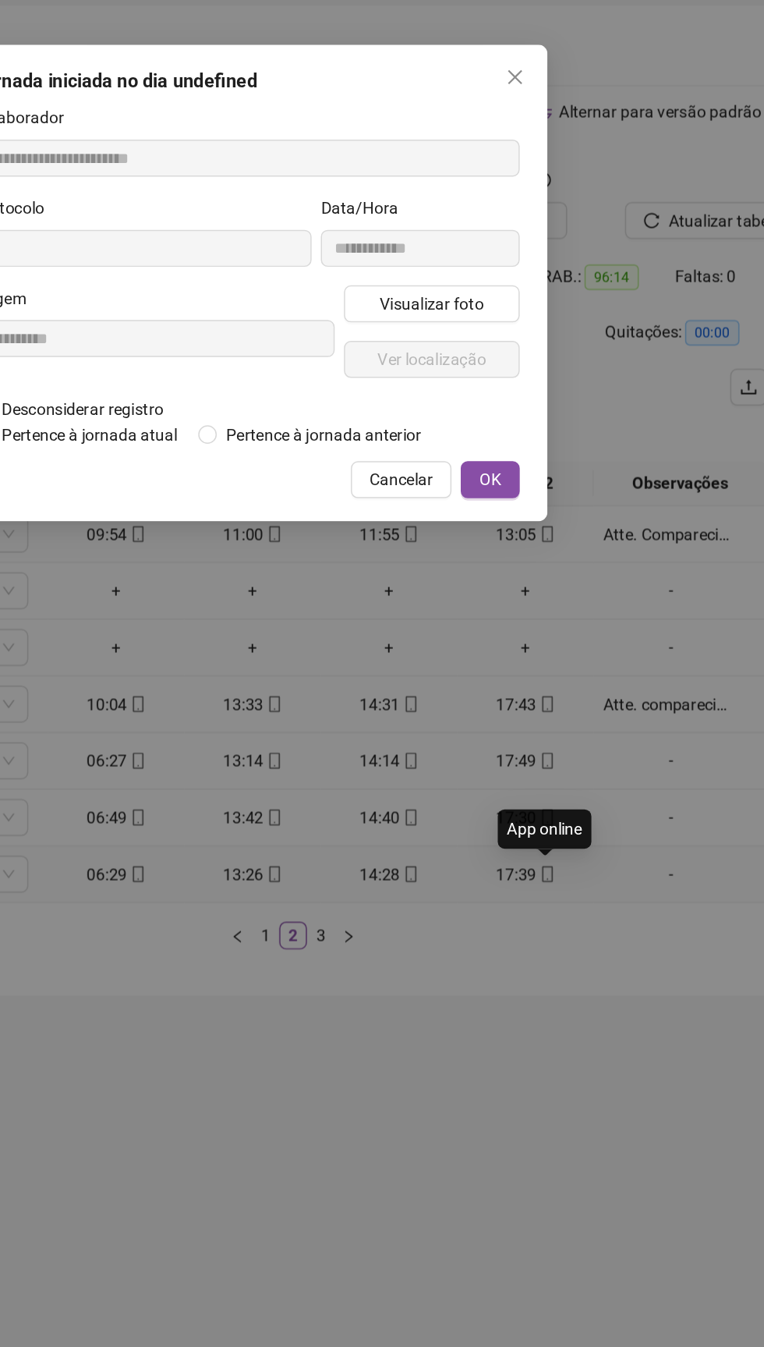
type input "**********"
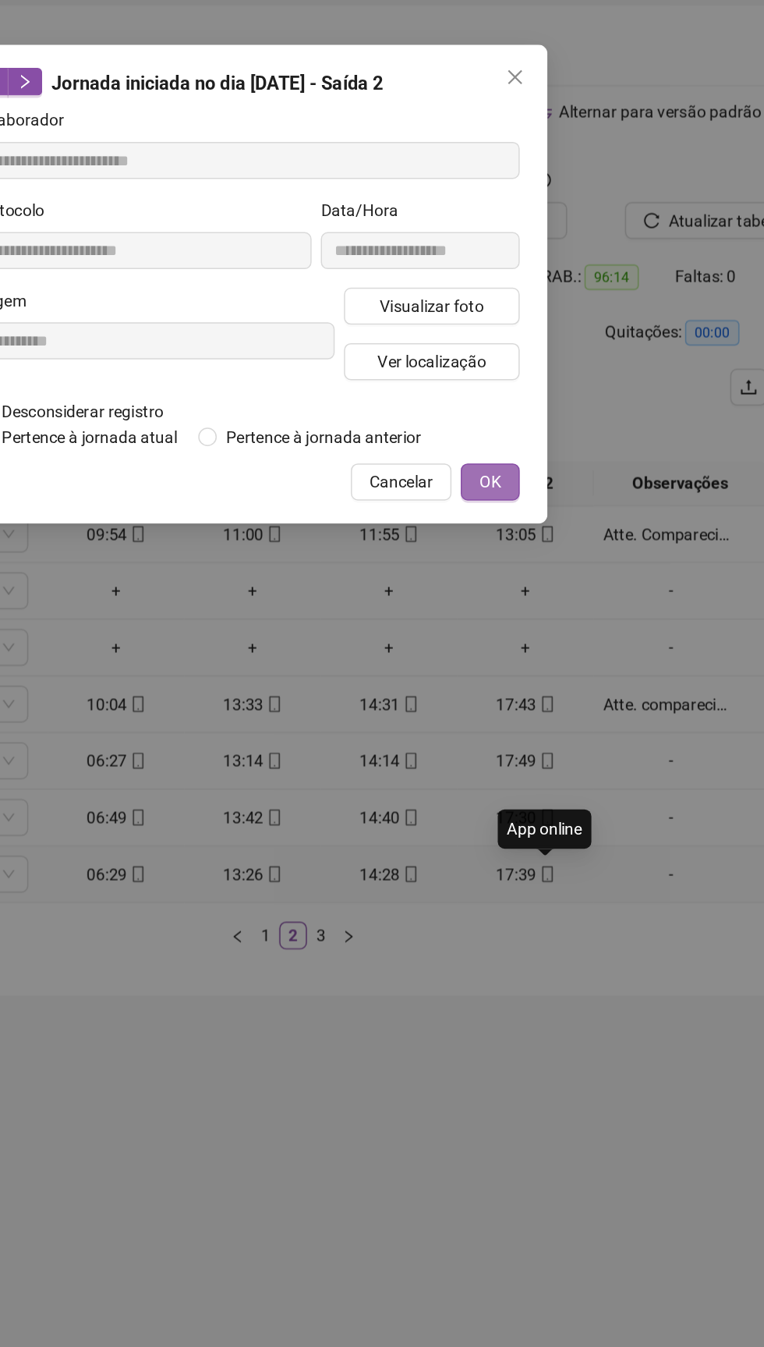
click at [547, 366] on span "OK" at bounding box center [546, 372] width 15 height 17
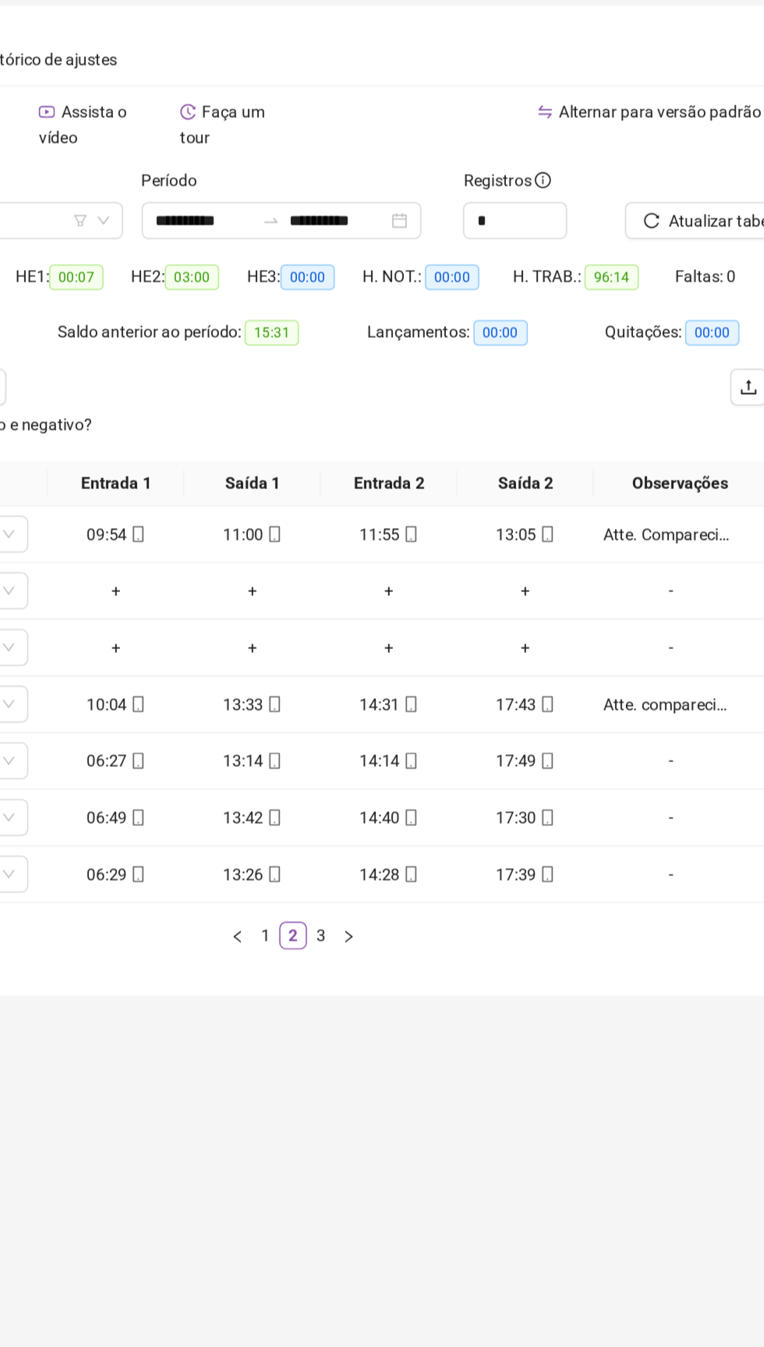
click at [584, 636] on icon "mobile" at bounding box center [584, 637] width 11 height 11
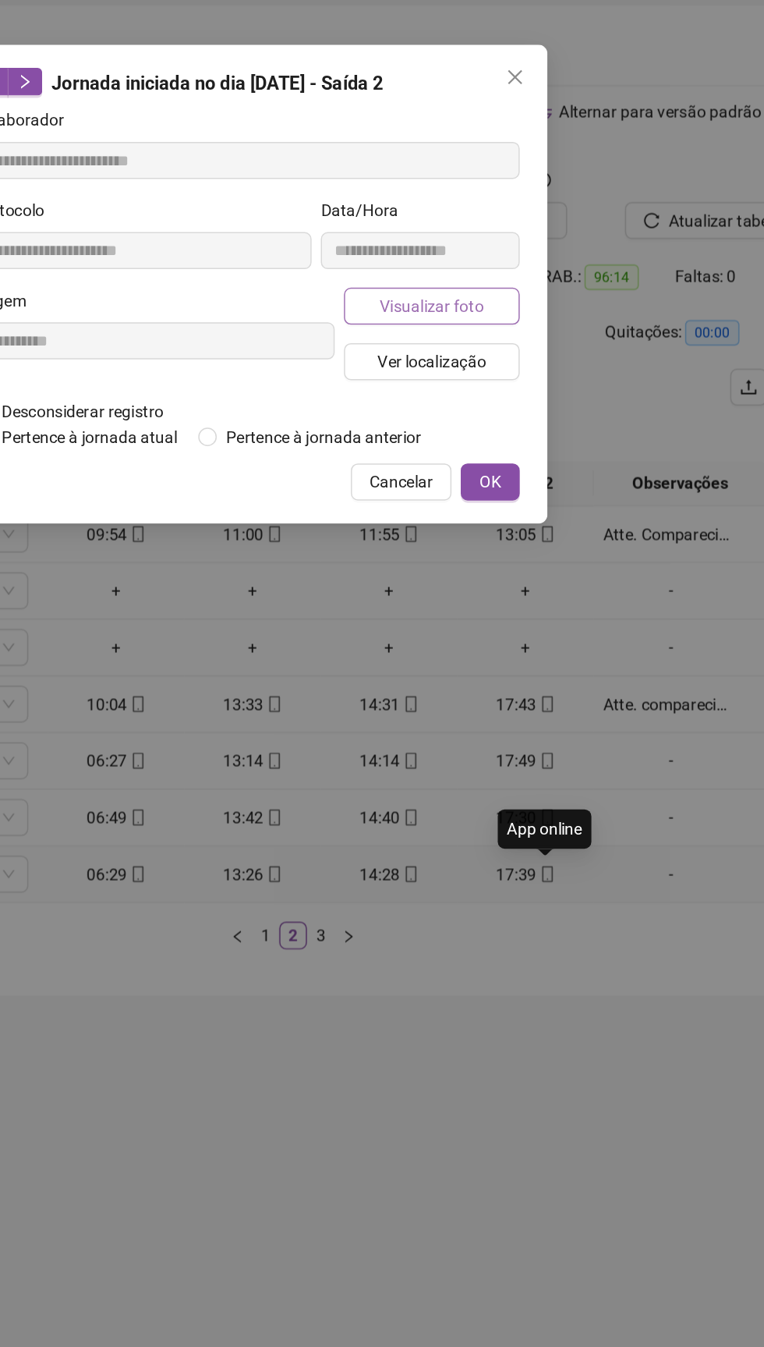
click at [509, 255] on span "Visualizar foto" at bounding box center [507, 254] width 70 height 17
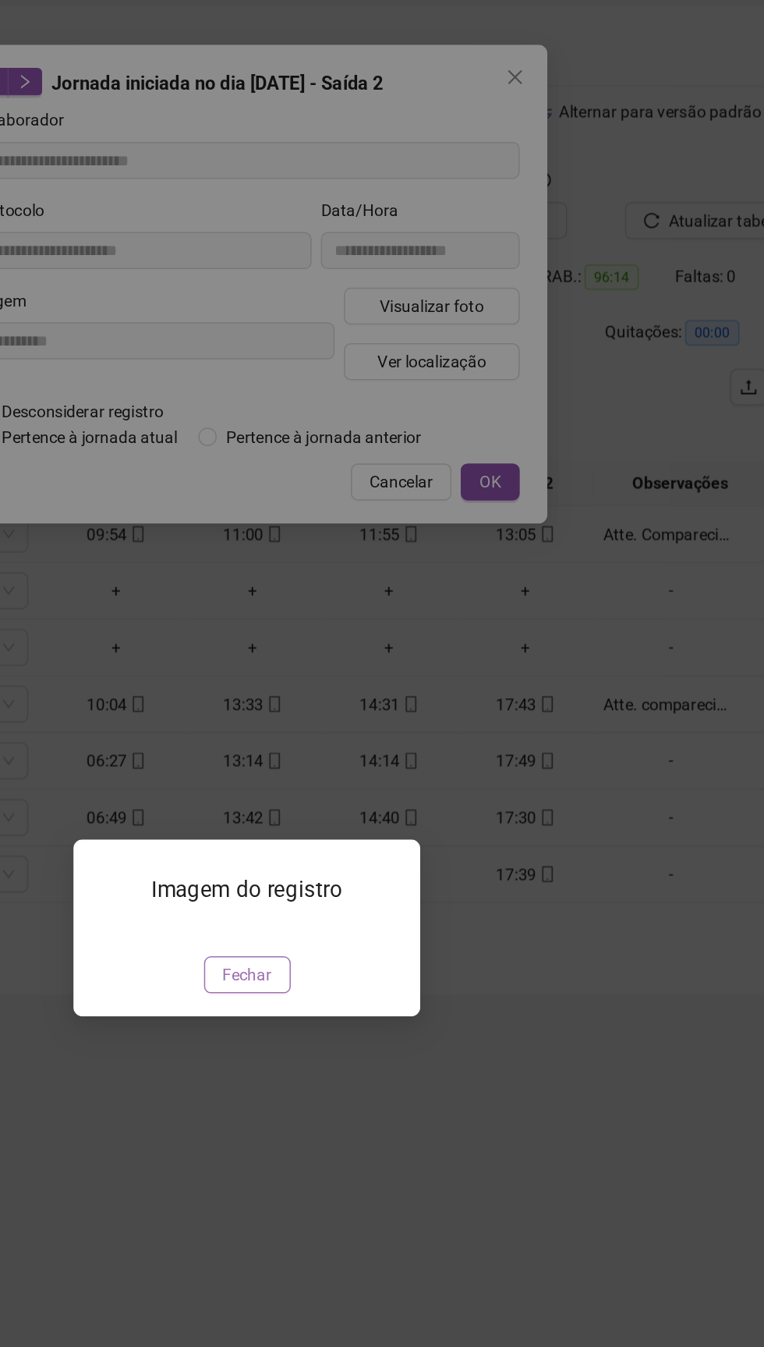
click at [388, 714] on span "Fechar" at bounding box center [383, 704] width 34 height 17
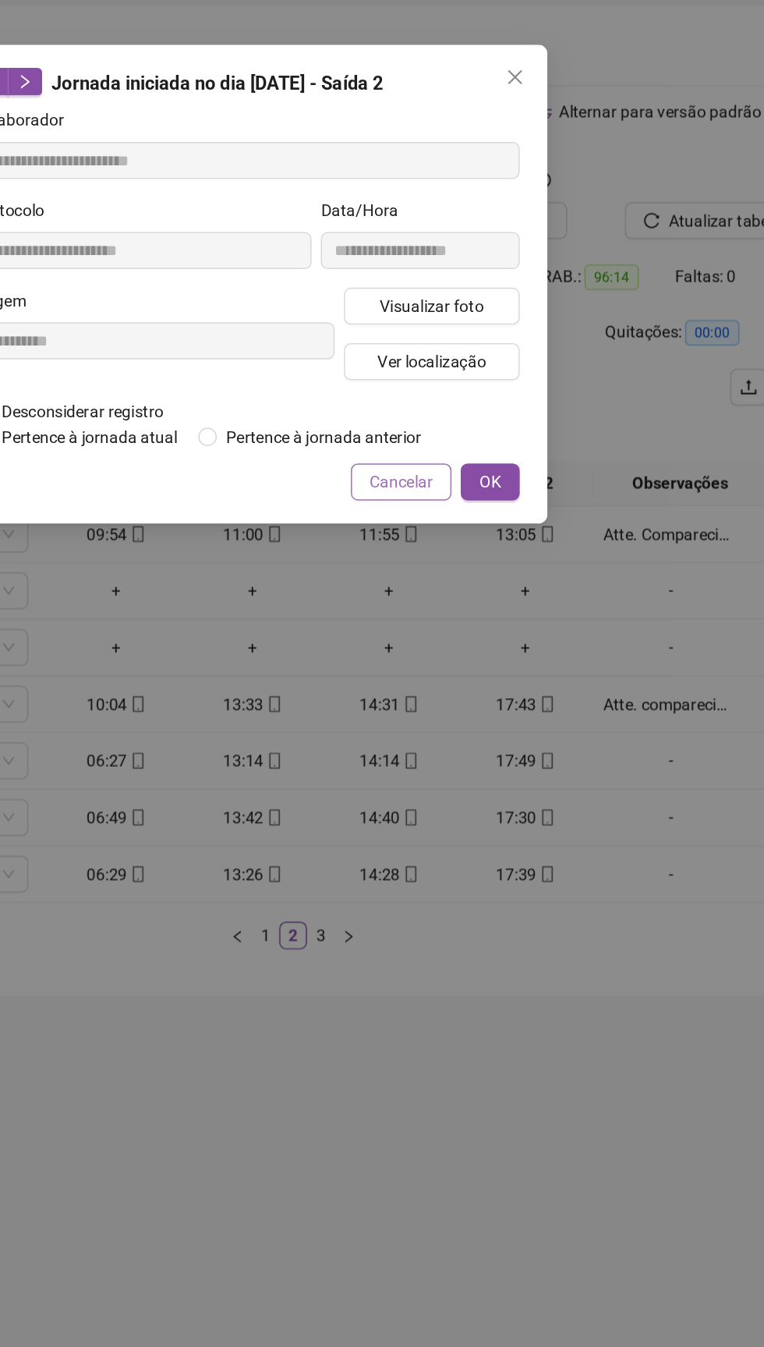
click at [486, 369] on span "Cancelar" at bounding box center [486, 372] width 43 height 17
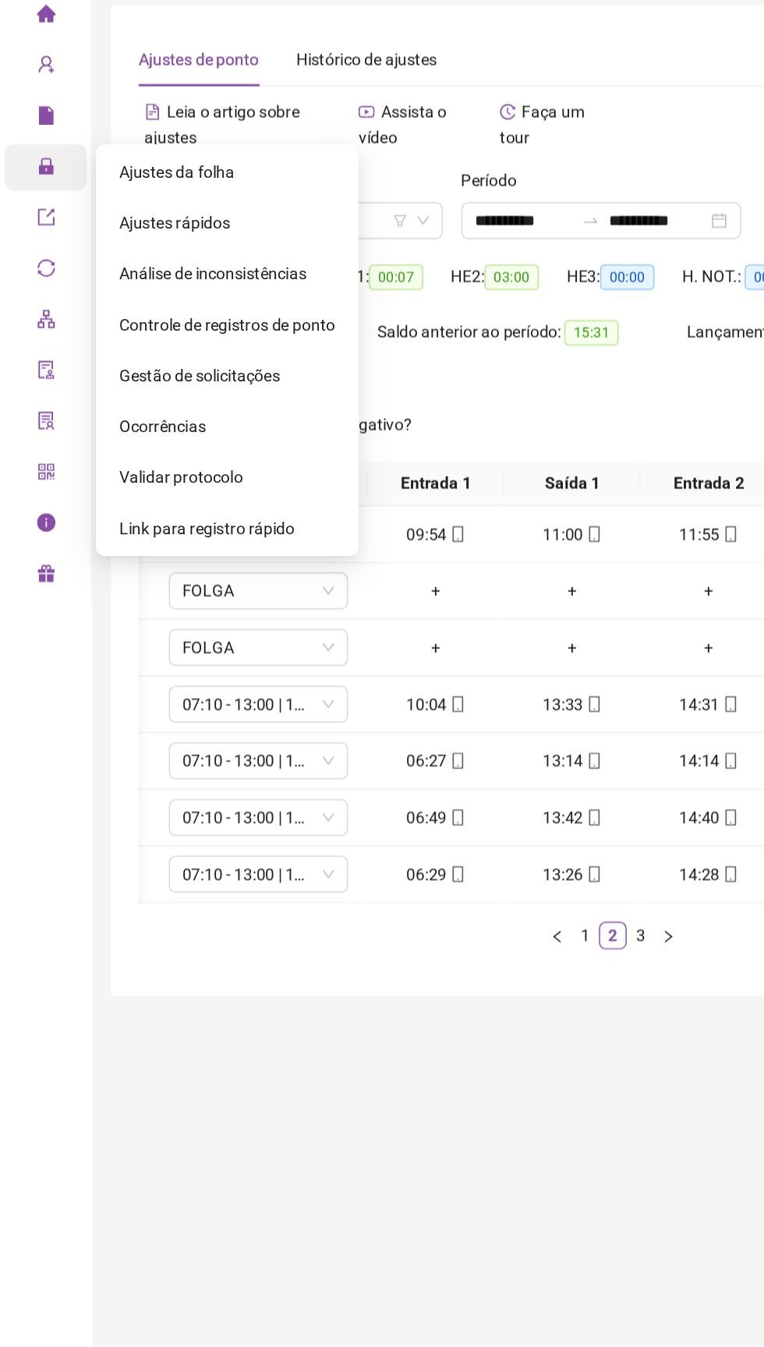
click at [30, 170] on span "lock" at bounding box center [31, 162] width 12 height 31
click at [115, 306] on span "Gestão de solicitações" at bounding box center [134, 301] width 108 height 12
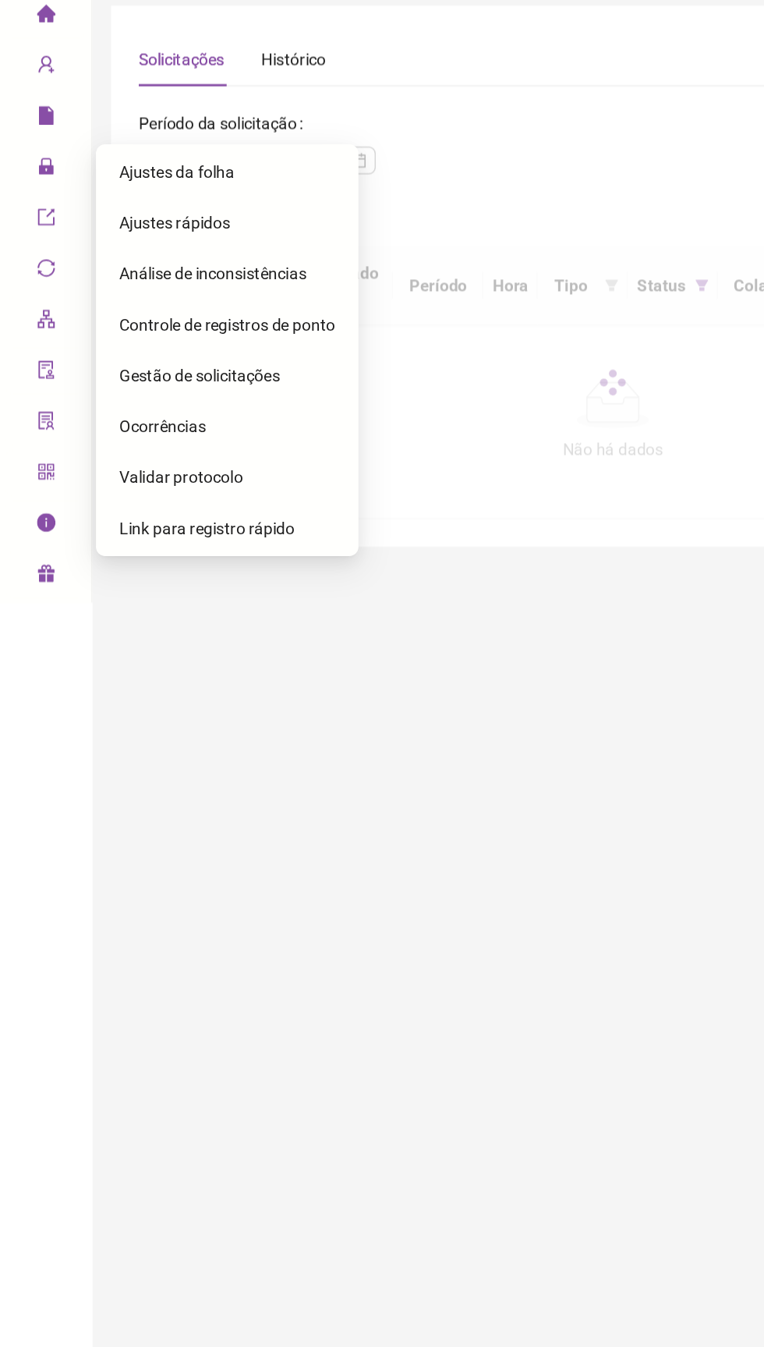
click at [115, 313] on div "Gestão de solicitações" at bounding box center [153, 300] width 146 height 31
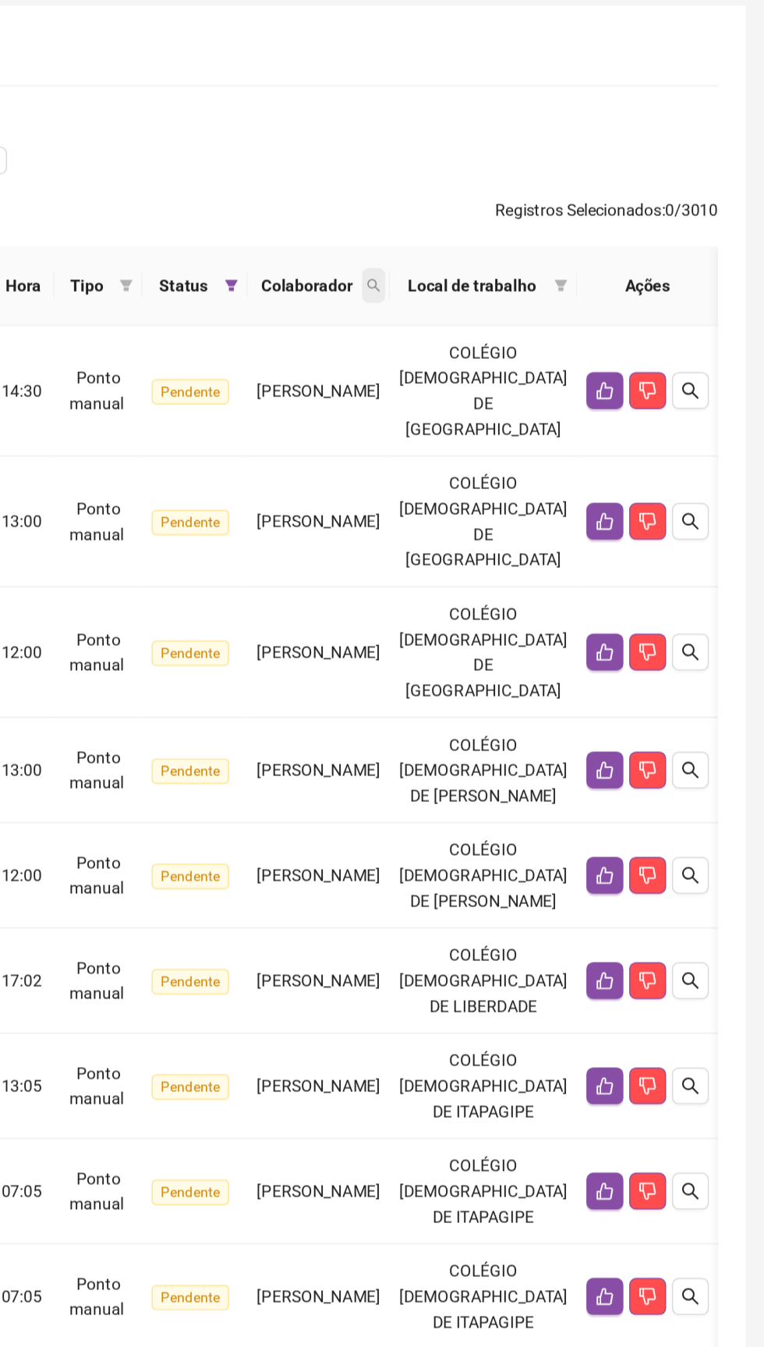
click at [508, 240] on span at bounding box center [501, 239] width 16 height 23
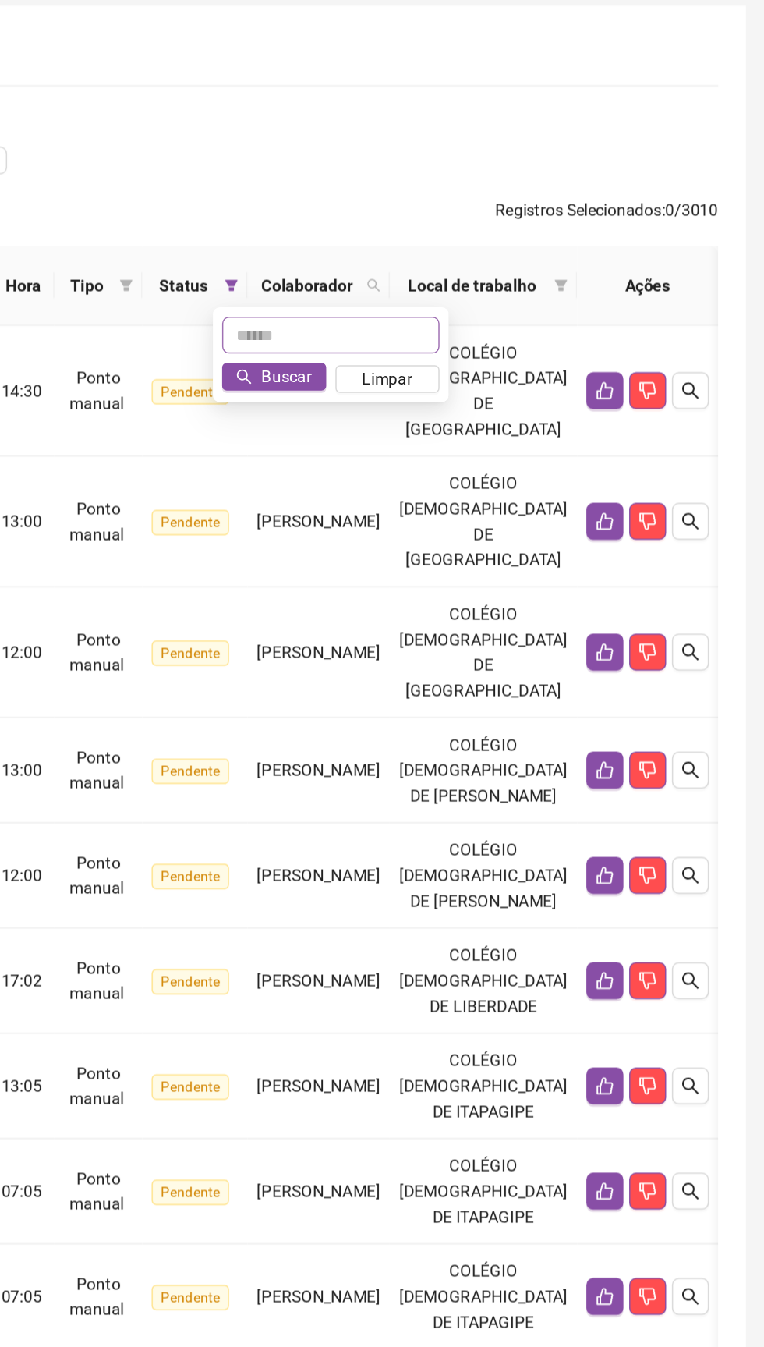
click at [440, 274] on input "text" at bounding box center [471, 273] width 147 height 25
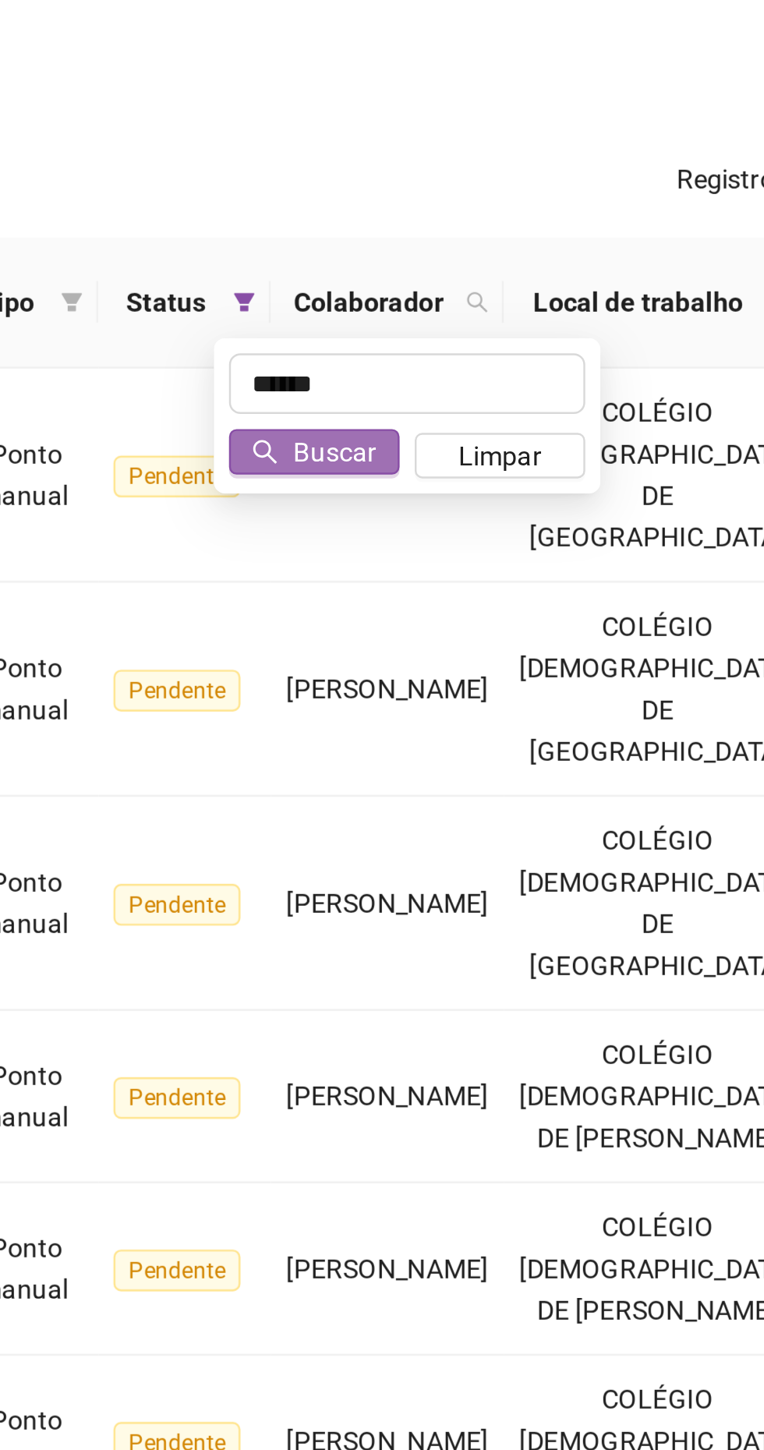
type input "******"
click at [429, 303] on span "Buscar" at bounding box center [442, 301] width 34 height 17
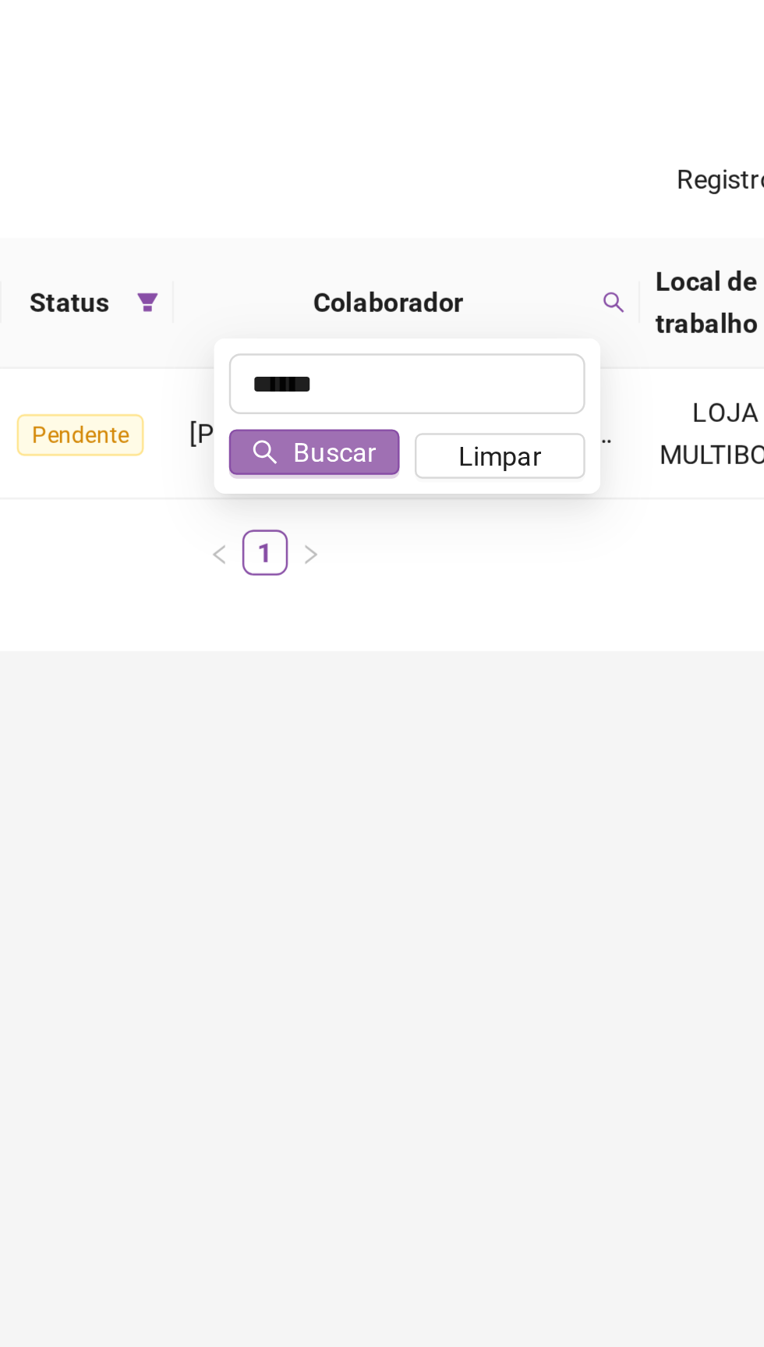
scroll to position [0, 124]
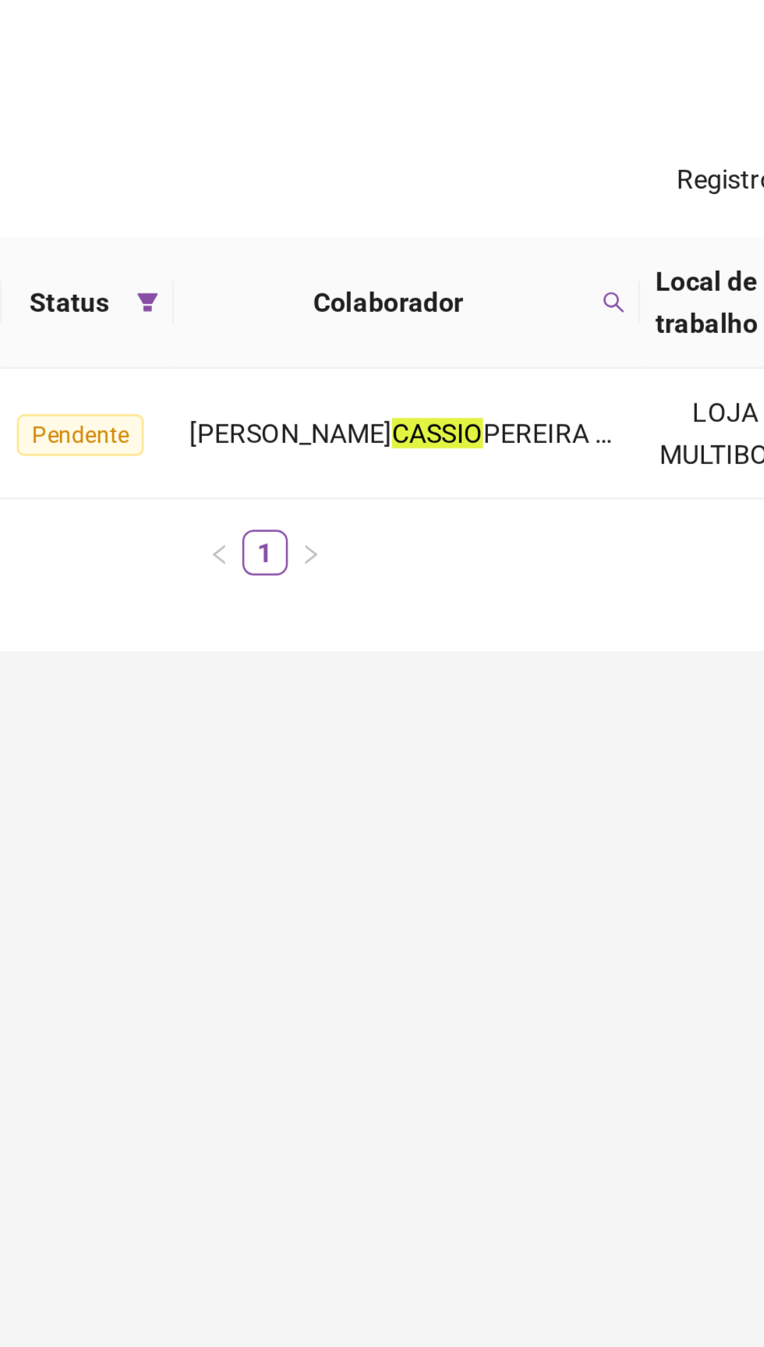
click at [416, 300] on span "[PERSON_NAME]" at bounding box center [423, 294] width 83 height 12
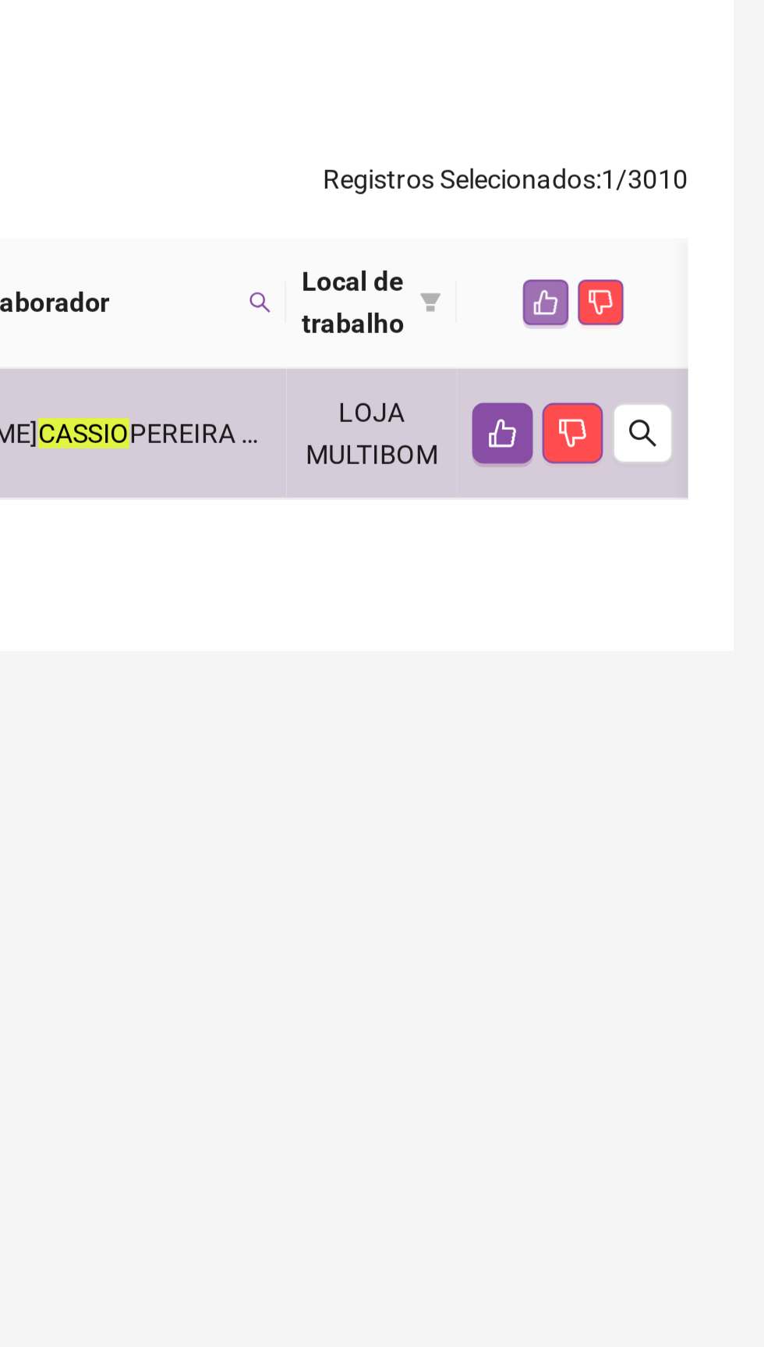
click at [675, 246] on icon "like" at bounding box center [674, 240] width 11 height 11
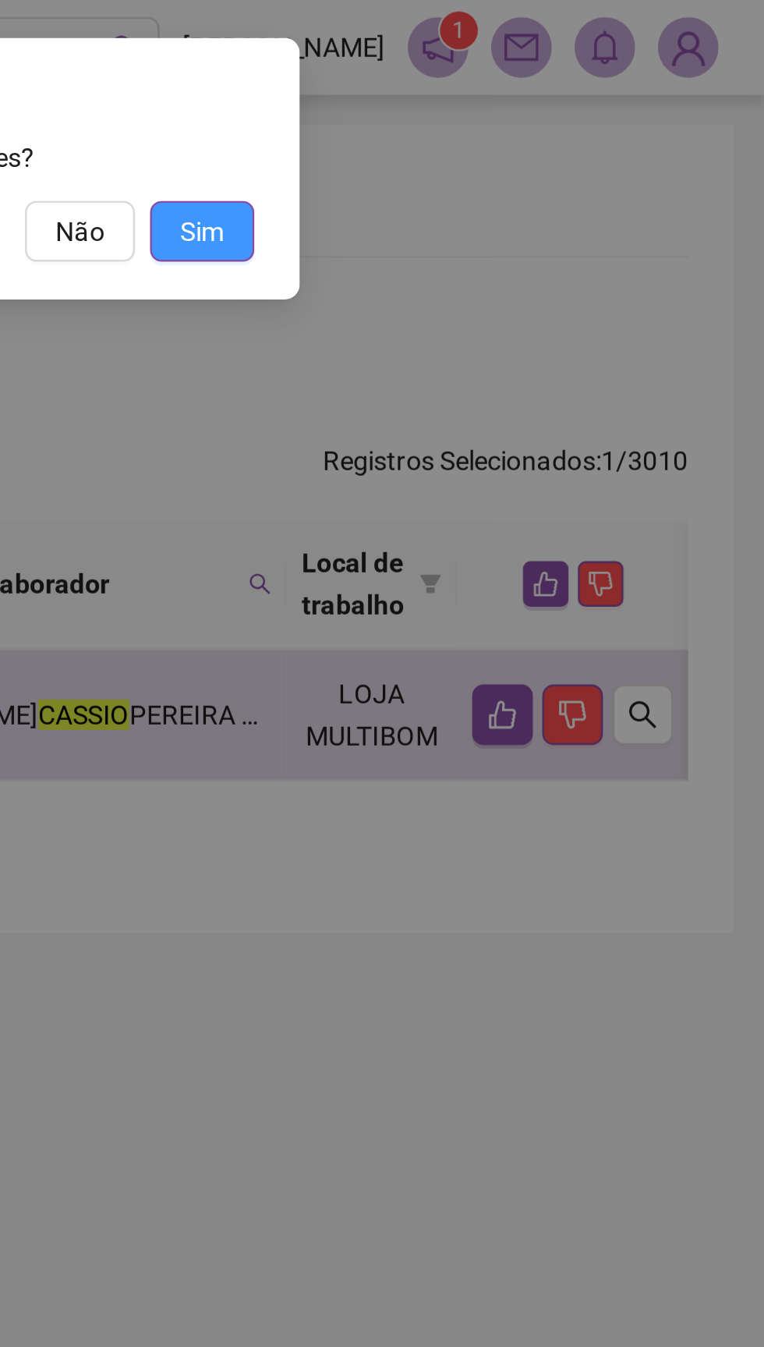
click at [527, 94] on span "Sim" at bounding box center [533, 95] width 18 height 17
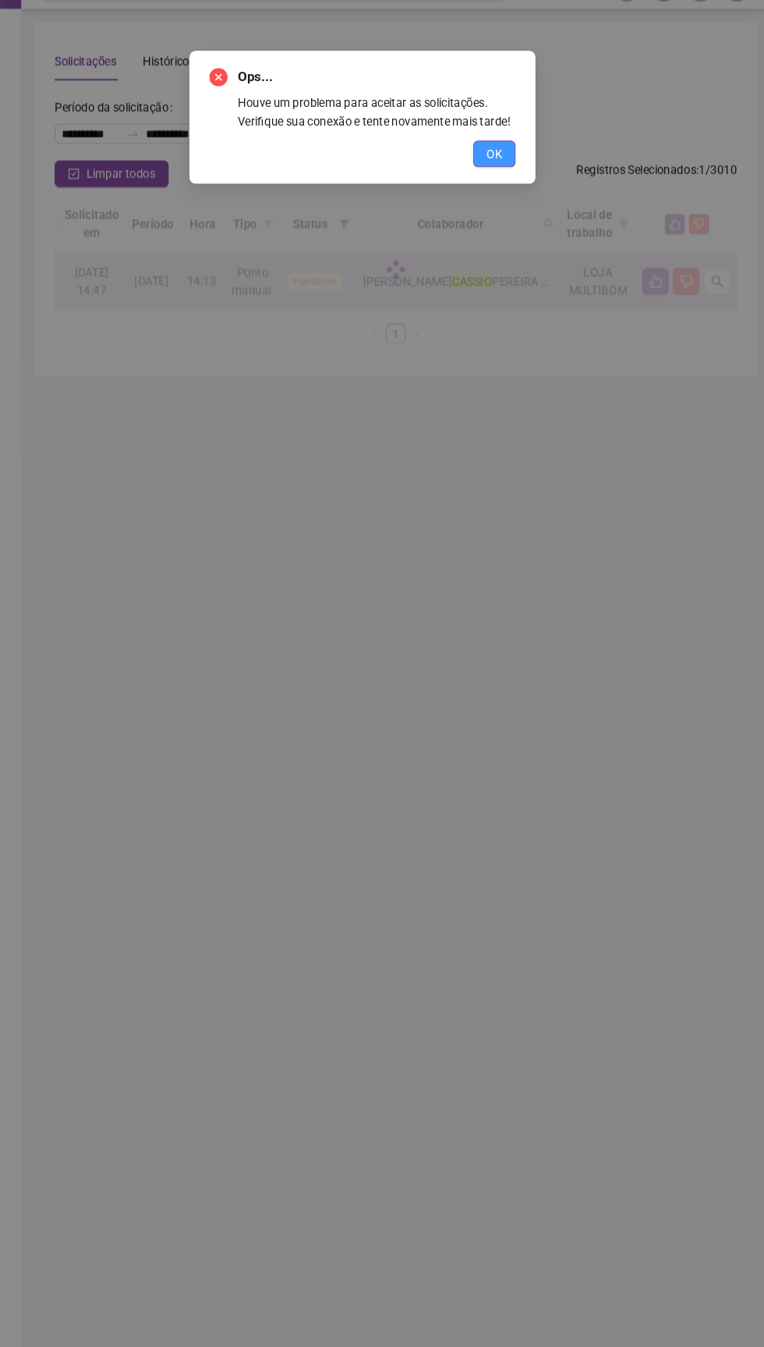
click at [506, 178] on span "OK" at bounding box center [505, 174] width 15 height 17
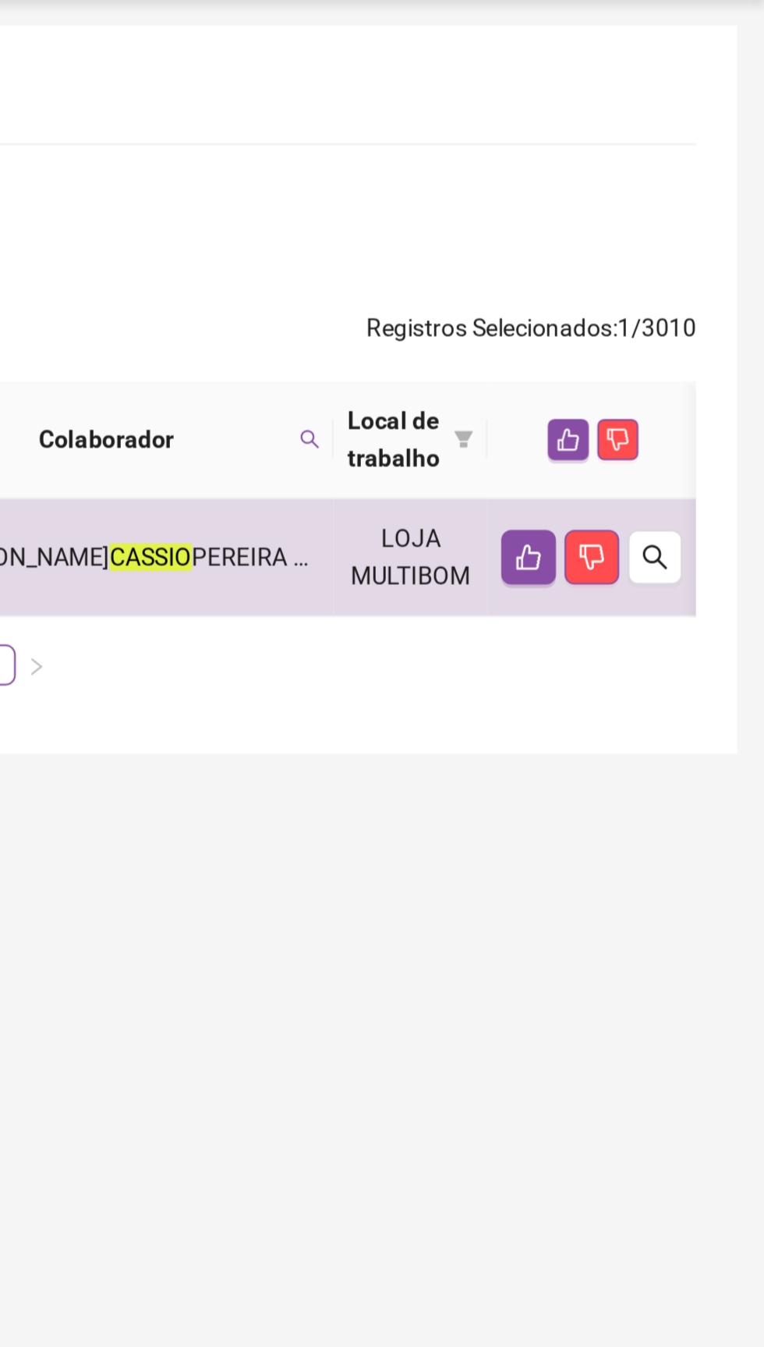
scroll to position [0, 109]
click at [680, 246] on icon "like" at bounding box center [674, 240] width 11 height 11
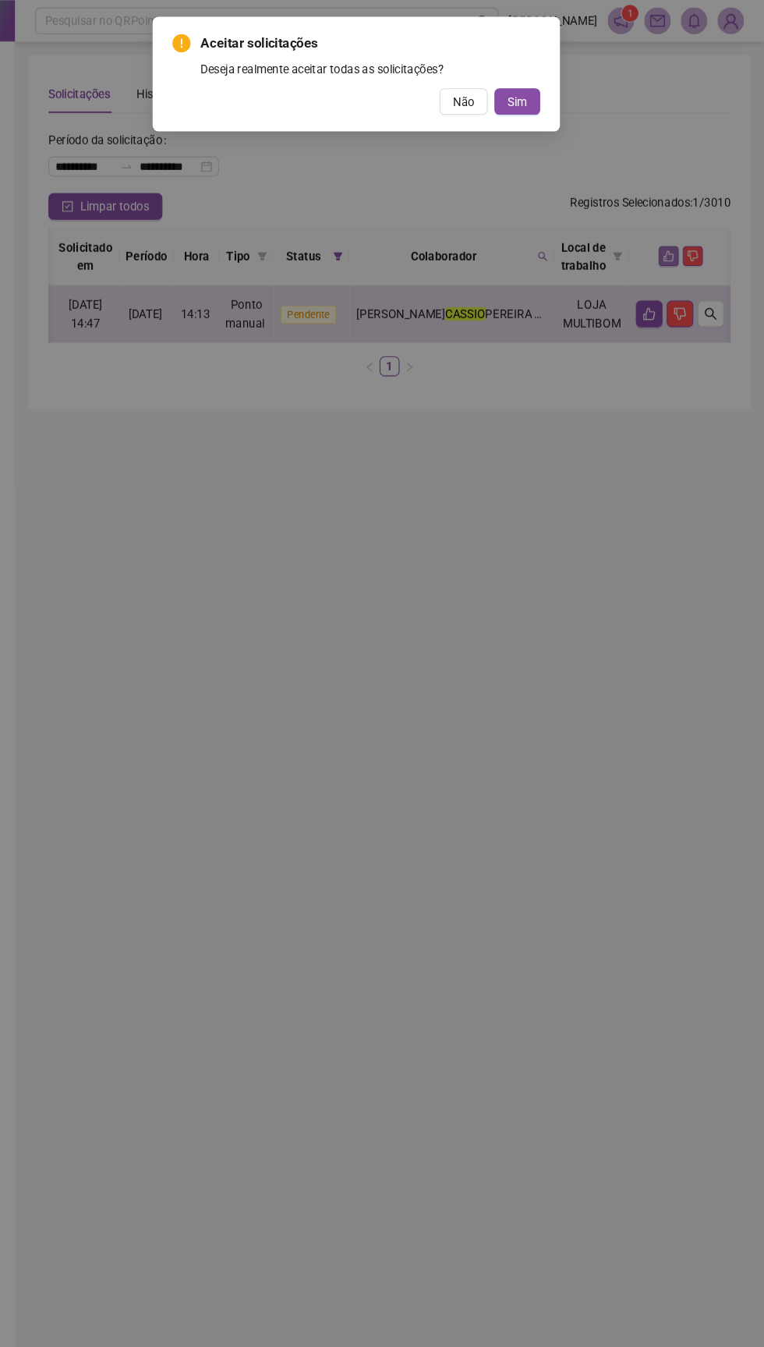
scroll to position [0, 0]
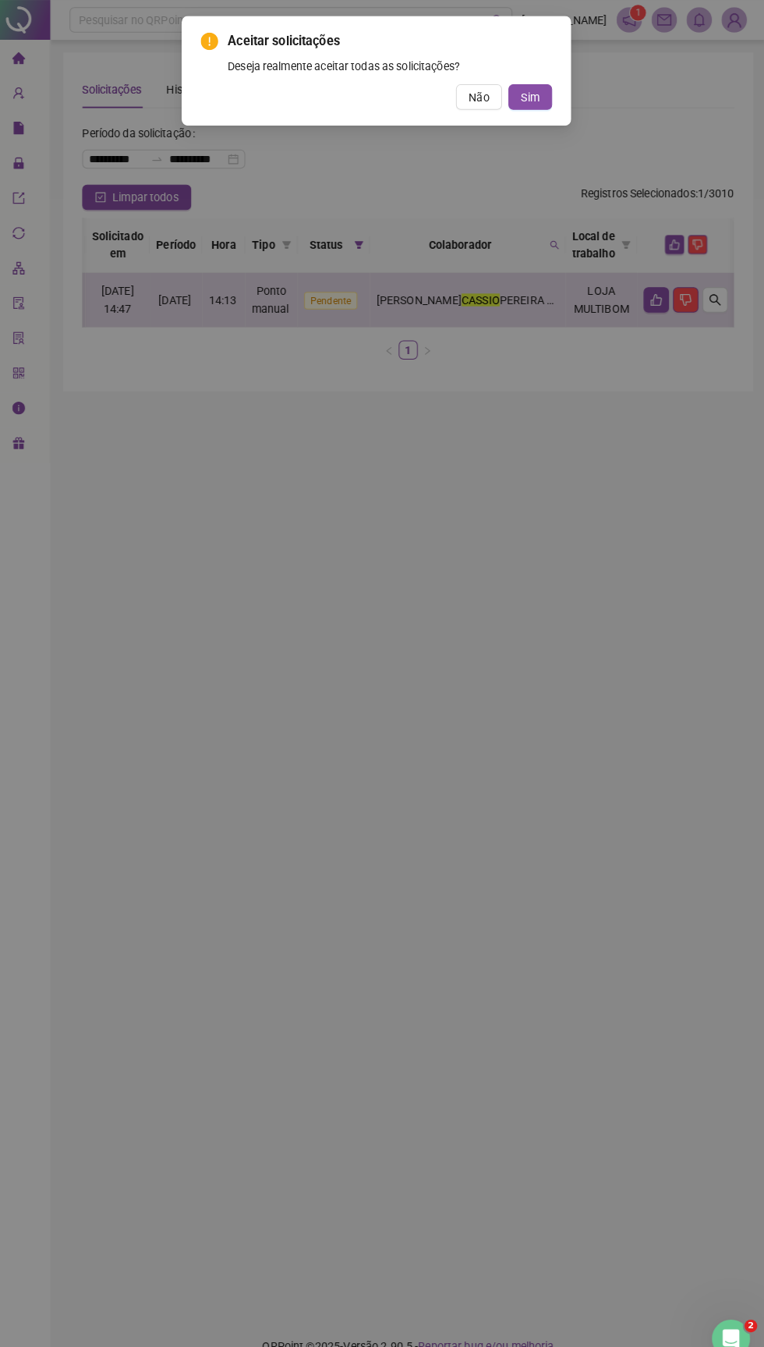
click at [483, 501] on div "Aceitar solicitações Deseja realmente aceitar todas as solicitações? Não Sim" at bounding box center [382, 673] width 764 height 1347
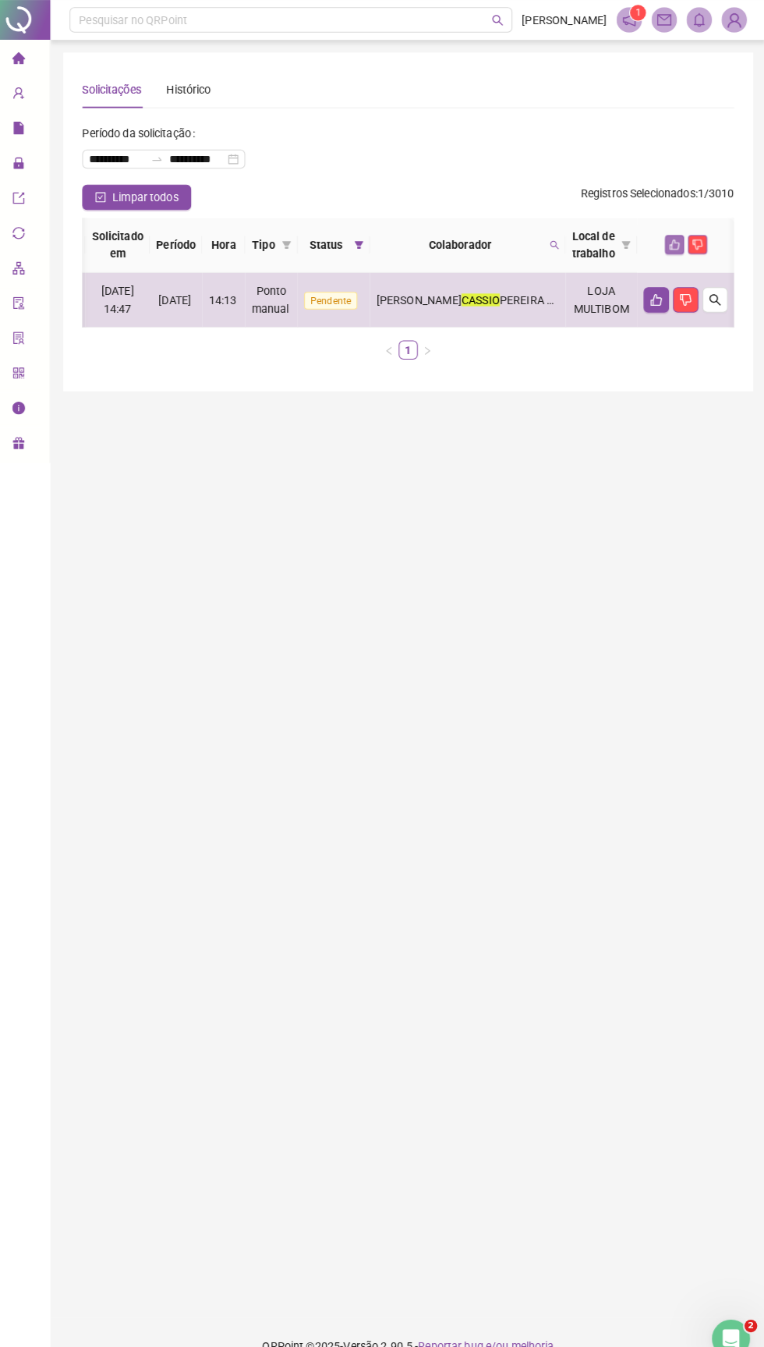
click at [679, 246] on icon "like" at bounding box center [674, 240] width 10 height 10
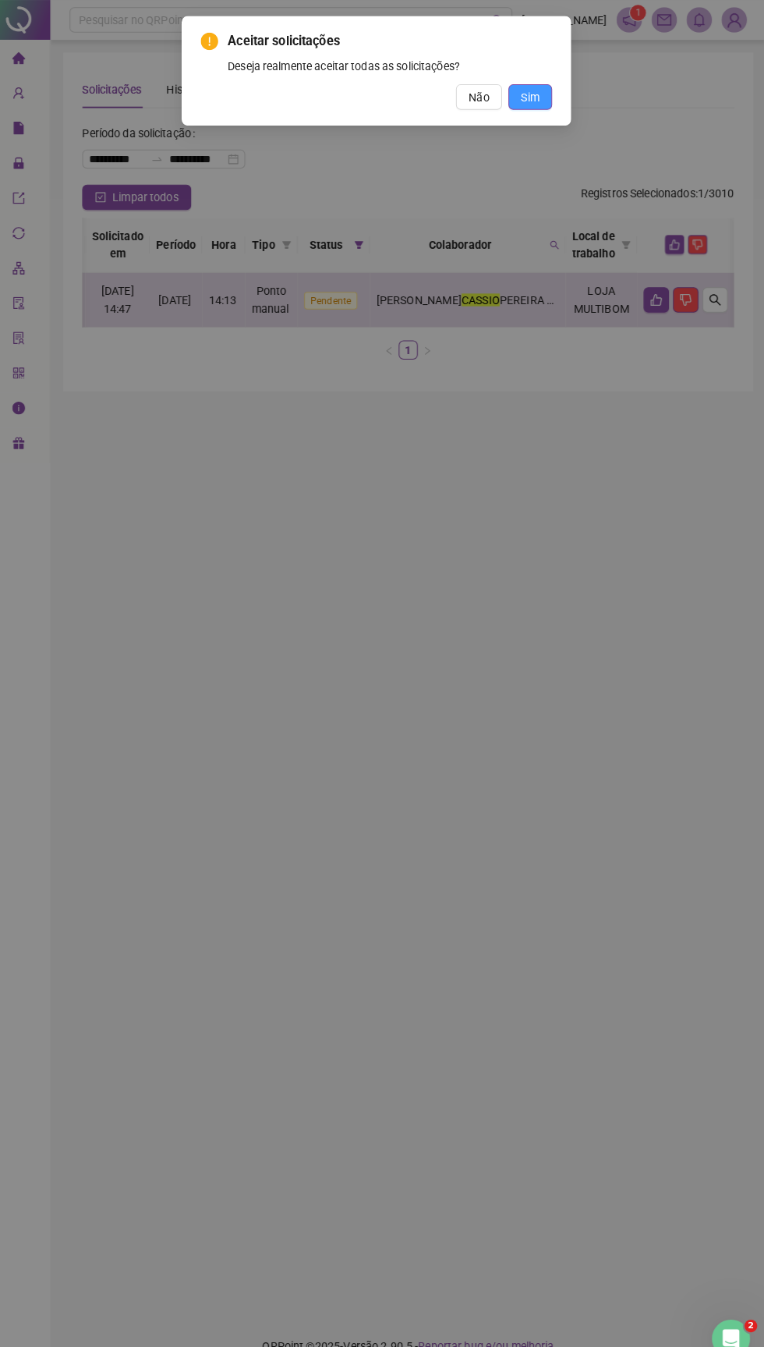
click at [533, 89] on span "Sim" at bounding box center [533, 95] width 18 height 17
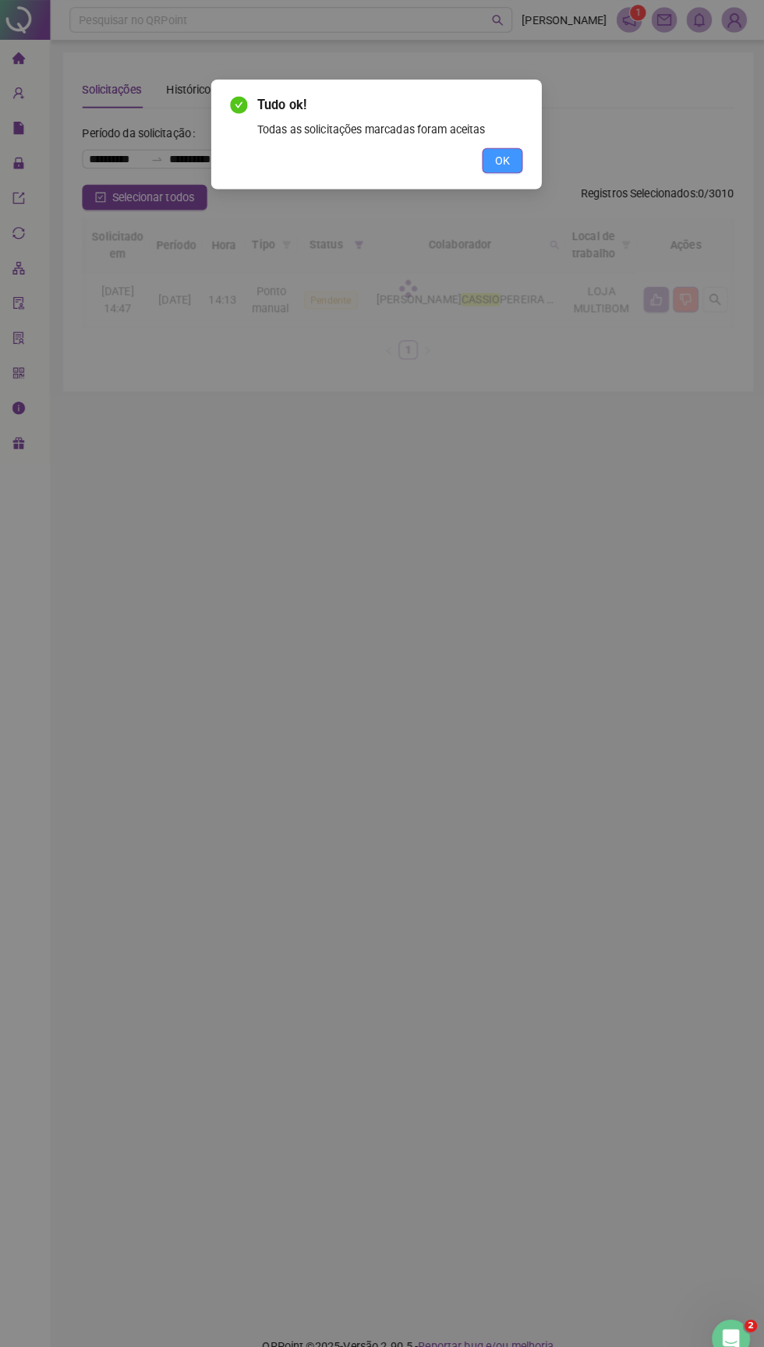
click at [513, 158] on span "OK" at bounding box center [505, 157] width 15 height 17
